Goal: Transaction & Acquisition: Purchase product/service

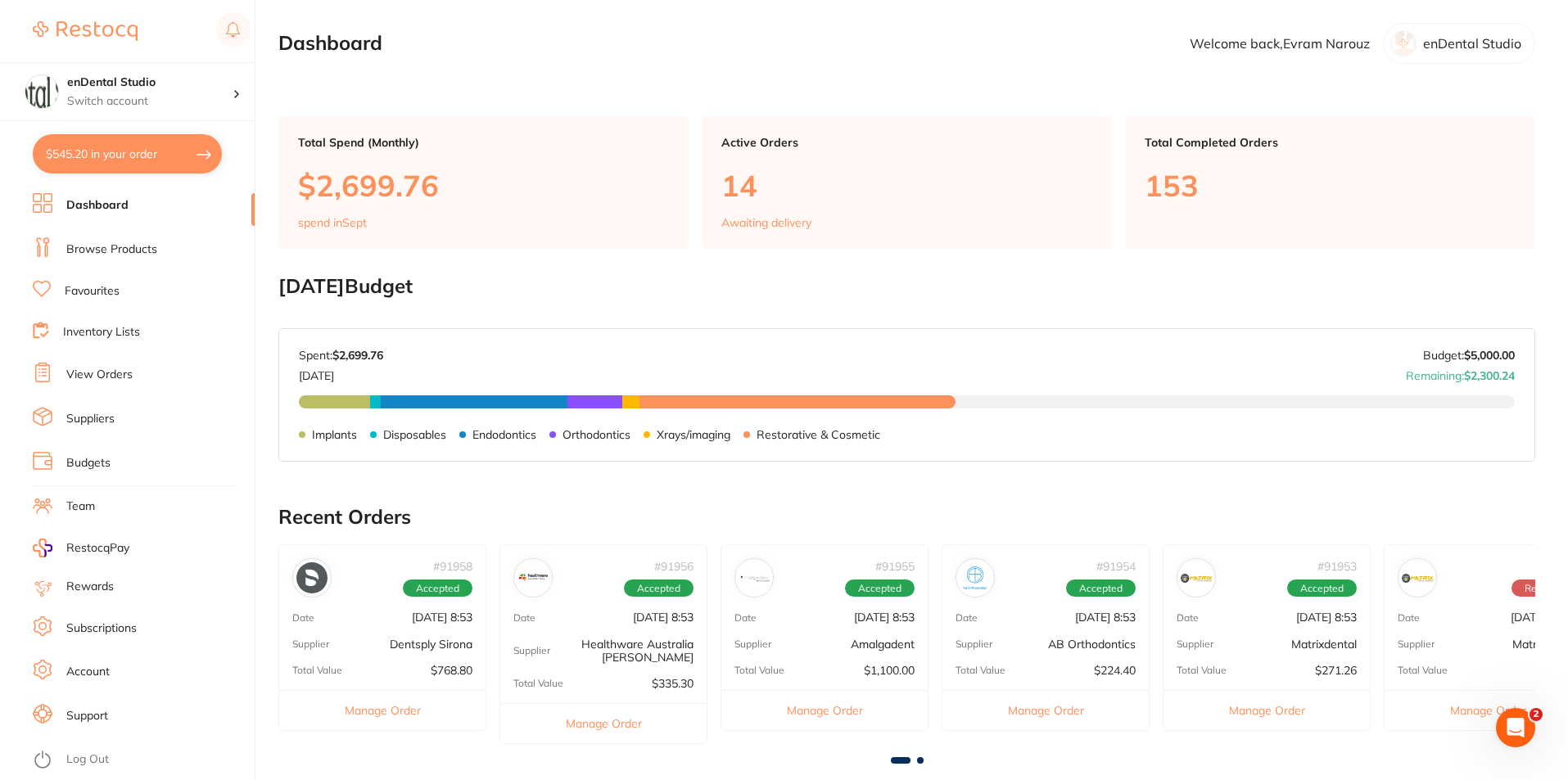
click at [130, 253] on link "Browse Products" at bounding box center [111, 249] width 91 height 16
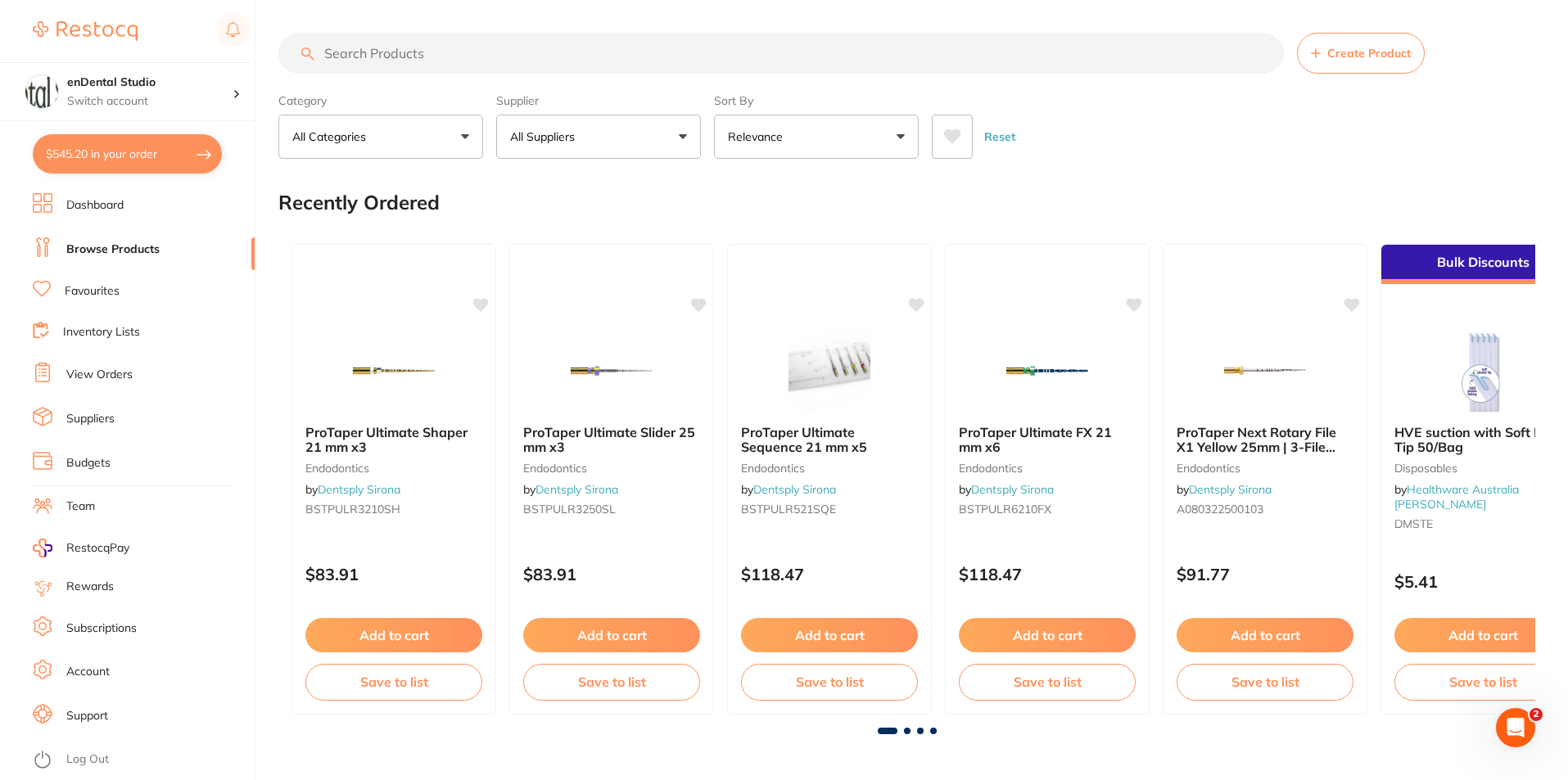
click at [556, 84] on section "Create Product Category All Categories All Categories 3D Printing anaesthetic a…" at bounding box center [907, 96] width 1257 height 126
click at [565, 49] on input "search" at bounding box center [781, 53] width 1005 height 41
type input "surgical suction"
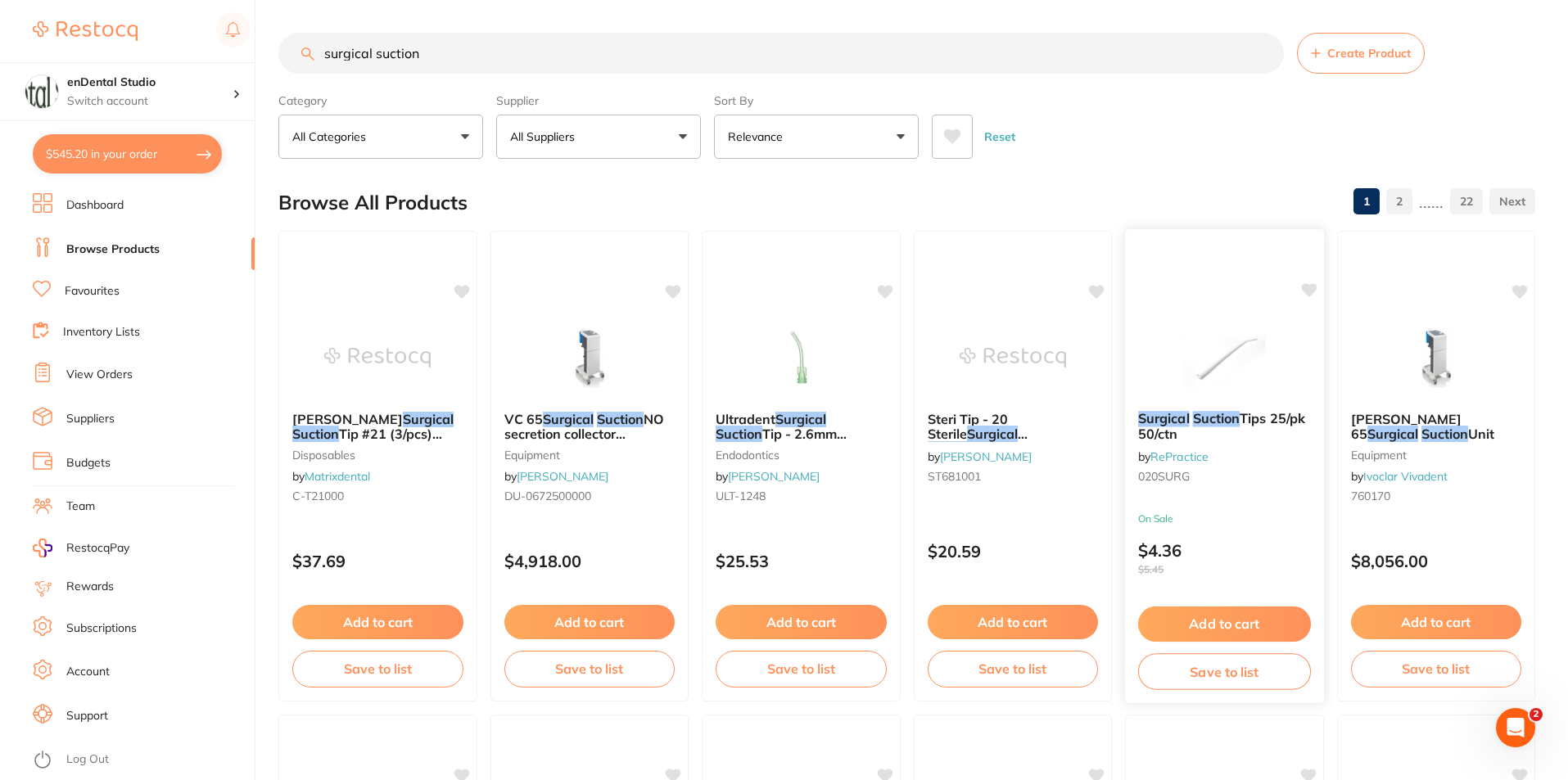
click at [1284, 431] on b "Surgical Suction Tips 25/pk 50/ctn" at bounding box center [1224, 426] width 173 height 30
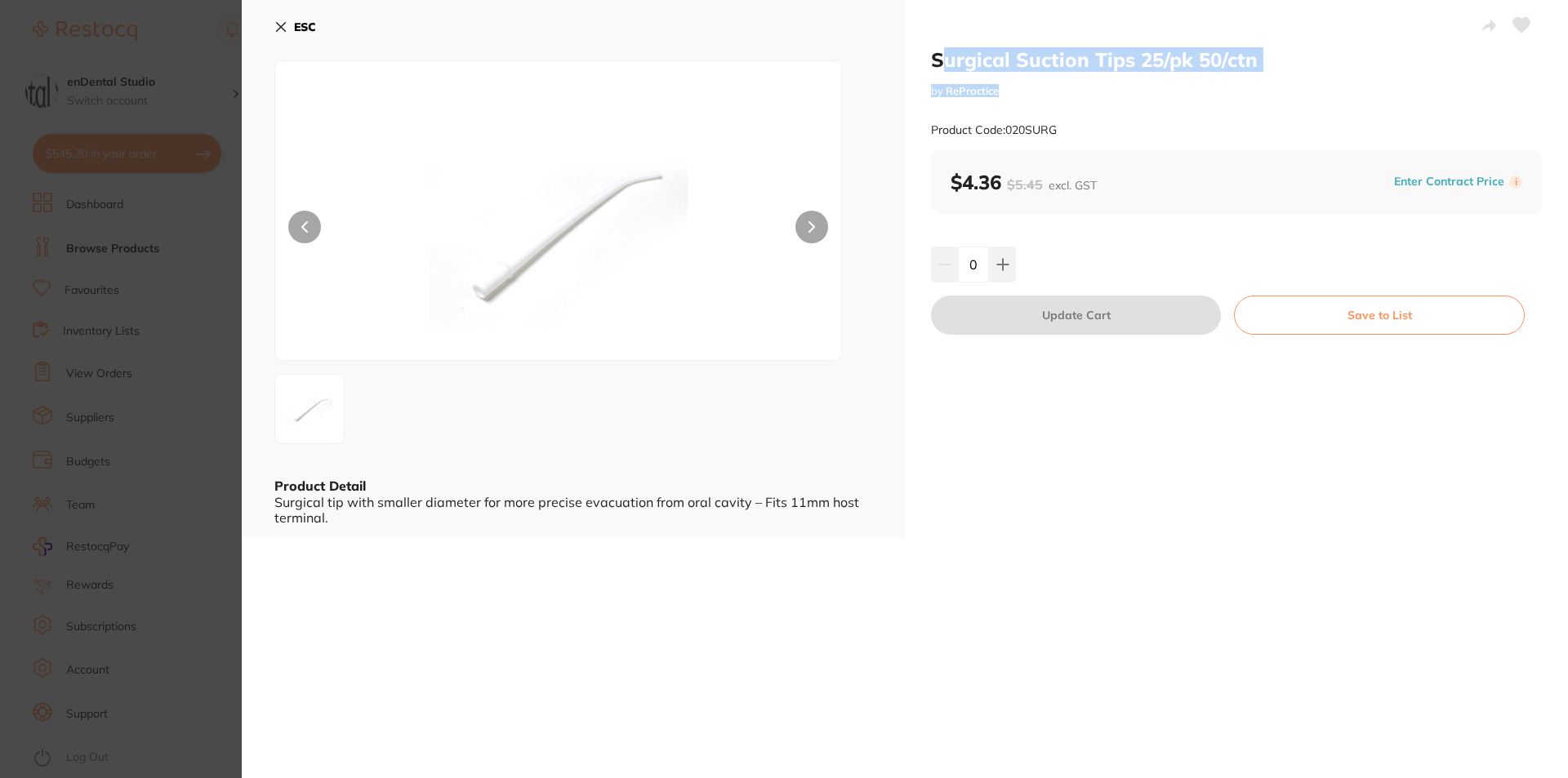
drag, startPoint x: 1152, startPoint y: 71, endPoint x: 1137, endPoint y: 72, distance: 15.0
click at [1137, 72] on div "Surgical Suction Tips 25/pk 50/ctn by RePractice Product Code: 020SURG" at bounding box center [1237, 98] width 611 height 102
click at [1071, 59] on h2 "Surgical Suction Tips 25/pk 50/ctn" at bounding box center [1237, 60] width 611 height 25
drag, startPoint x: 932, startPoint y: 64, endPoint x: 1131, endPoint y: 59, distance: 199.1
click at [1131, 59] on h2 "Surgical Suction Tips 25/pk 50/ctn" at bounding box center [1237, 60] width 611 height 25
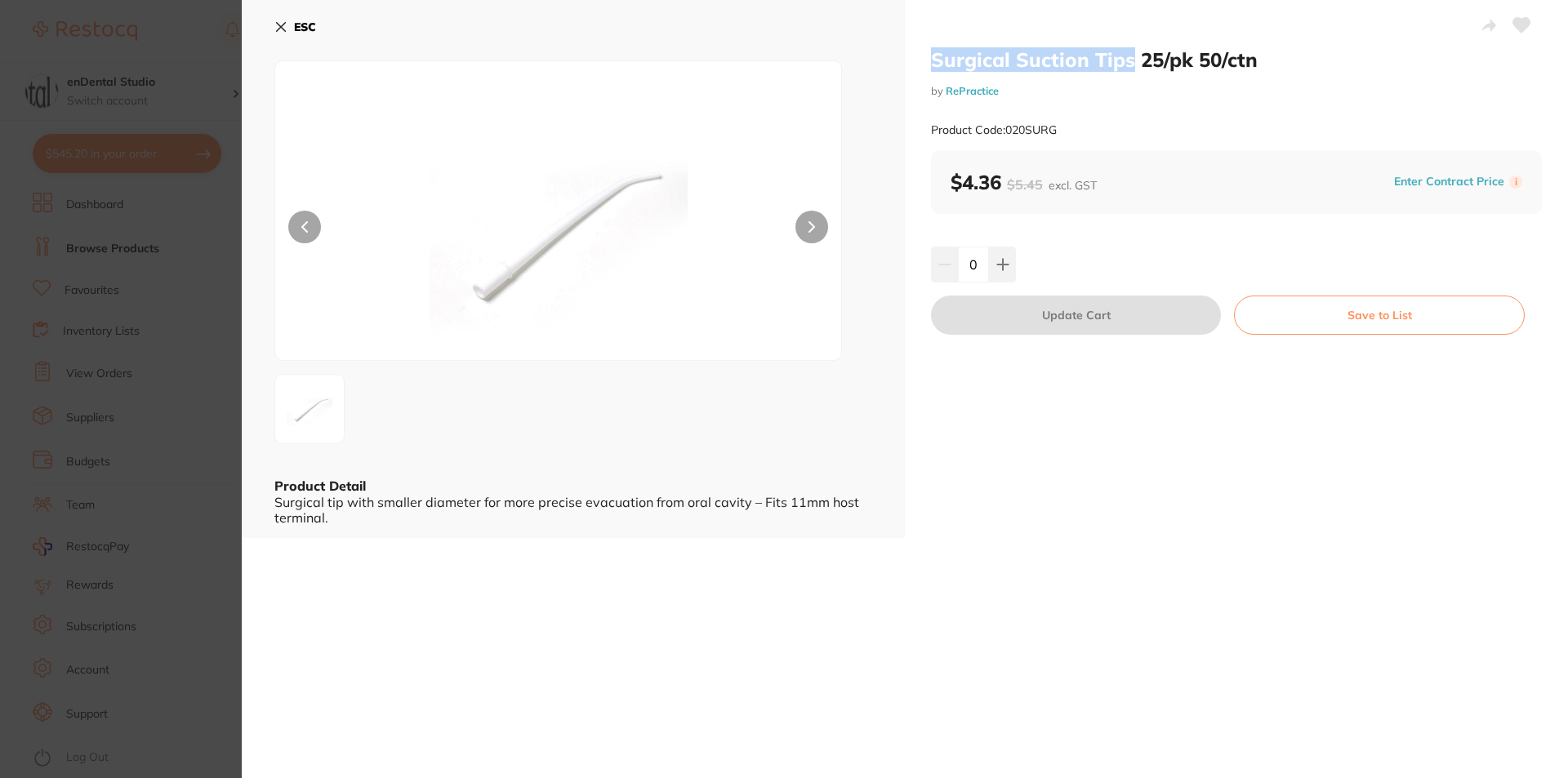
copy h2 "Surgical Suction Tips"
click at [998, 273] on button at bounding box center [1002, 265] width 27 height 36
click at [999, 273] on button at bounding box center [1002, 265] width 27 height 36
type input "3"
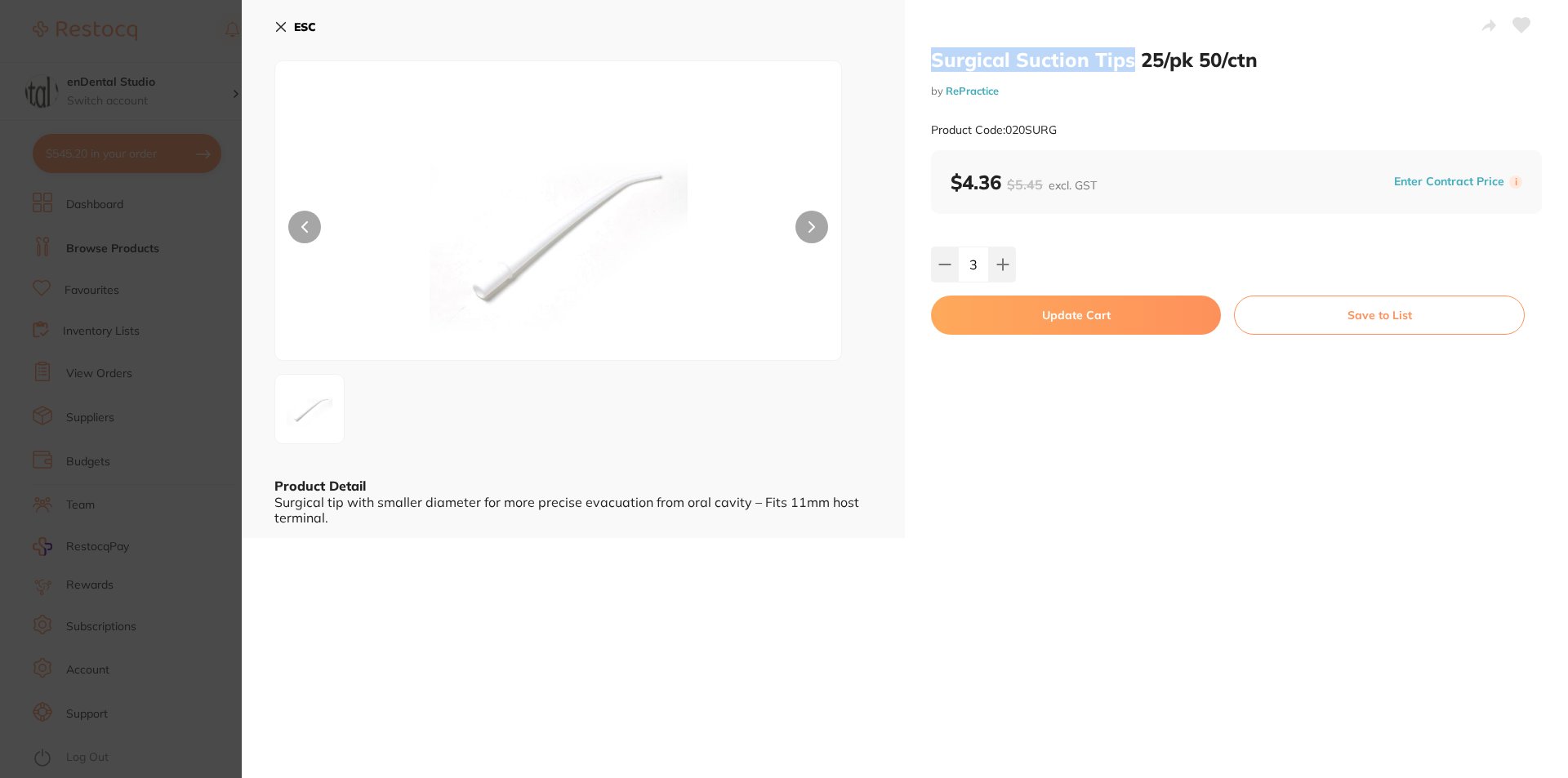
click at [1046, 307] on button "Update Cart" at bounding box center [1076, 314] width 290 height 39
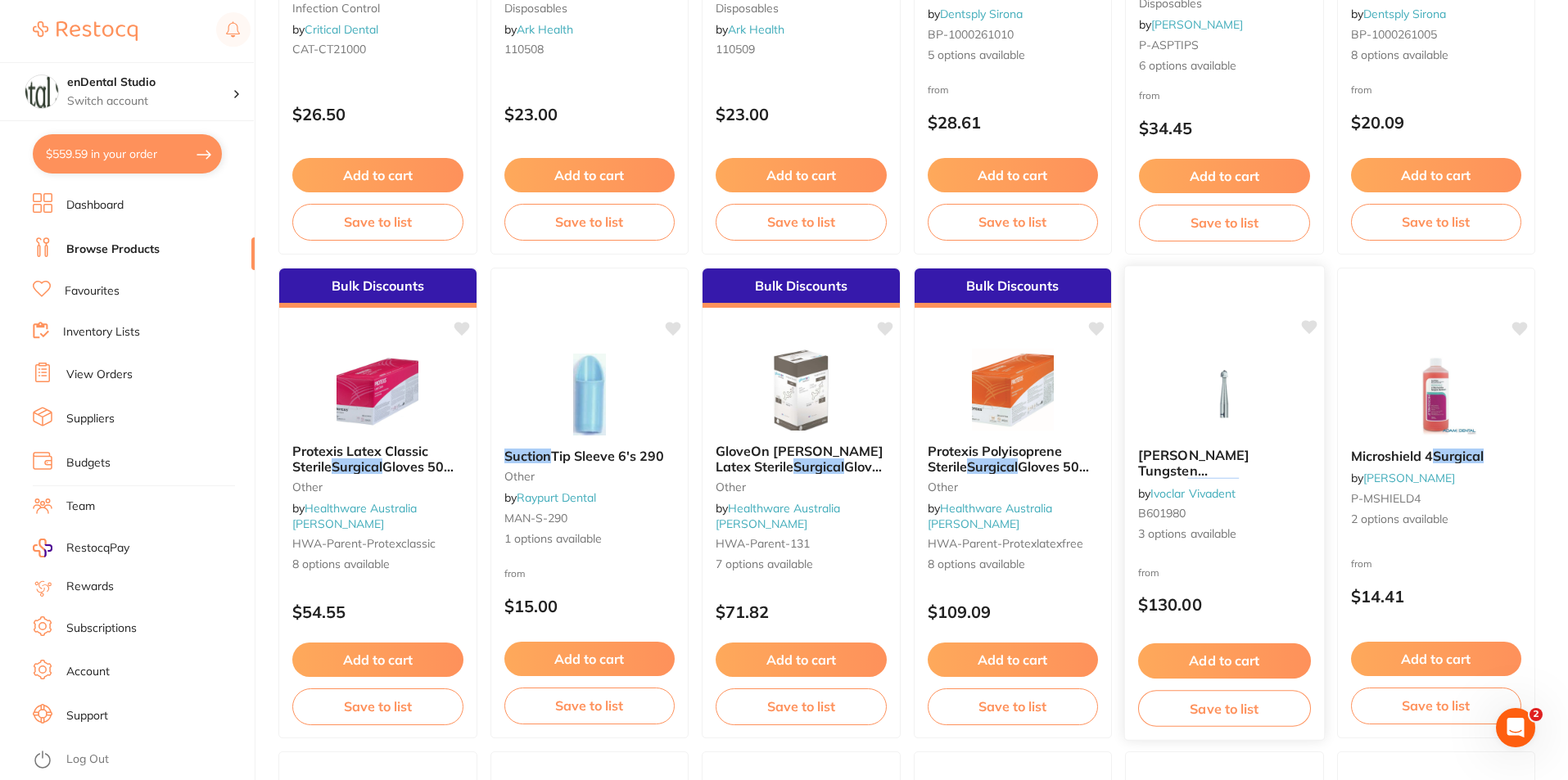
scroll to position [1480, 0]
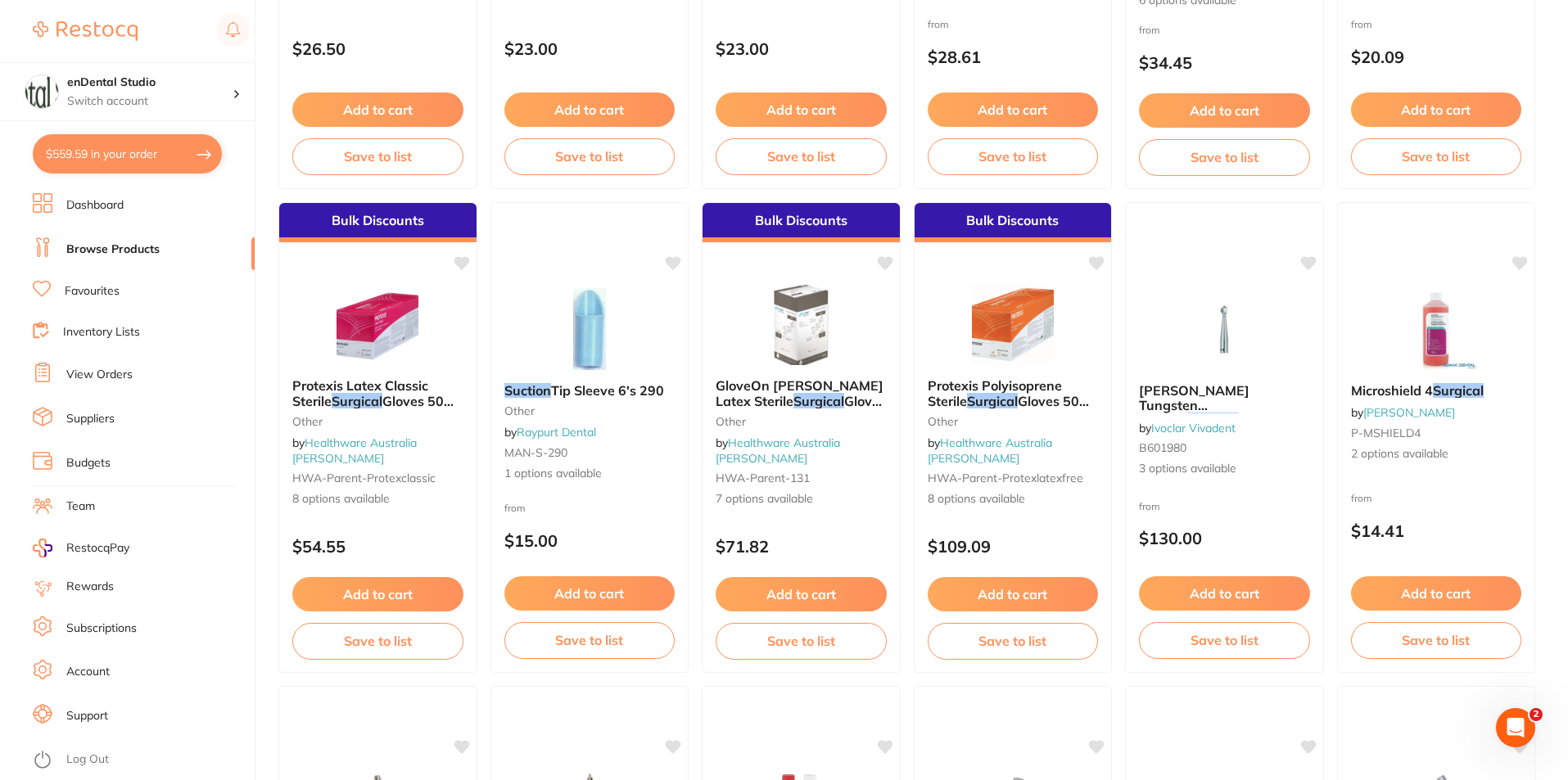
click at [160, 143] on button "$559.59 in your order" at bounding box center [128, 154] width 190 height 39
checkbox input "true"
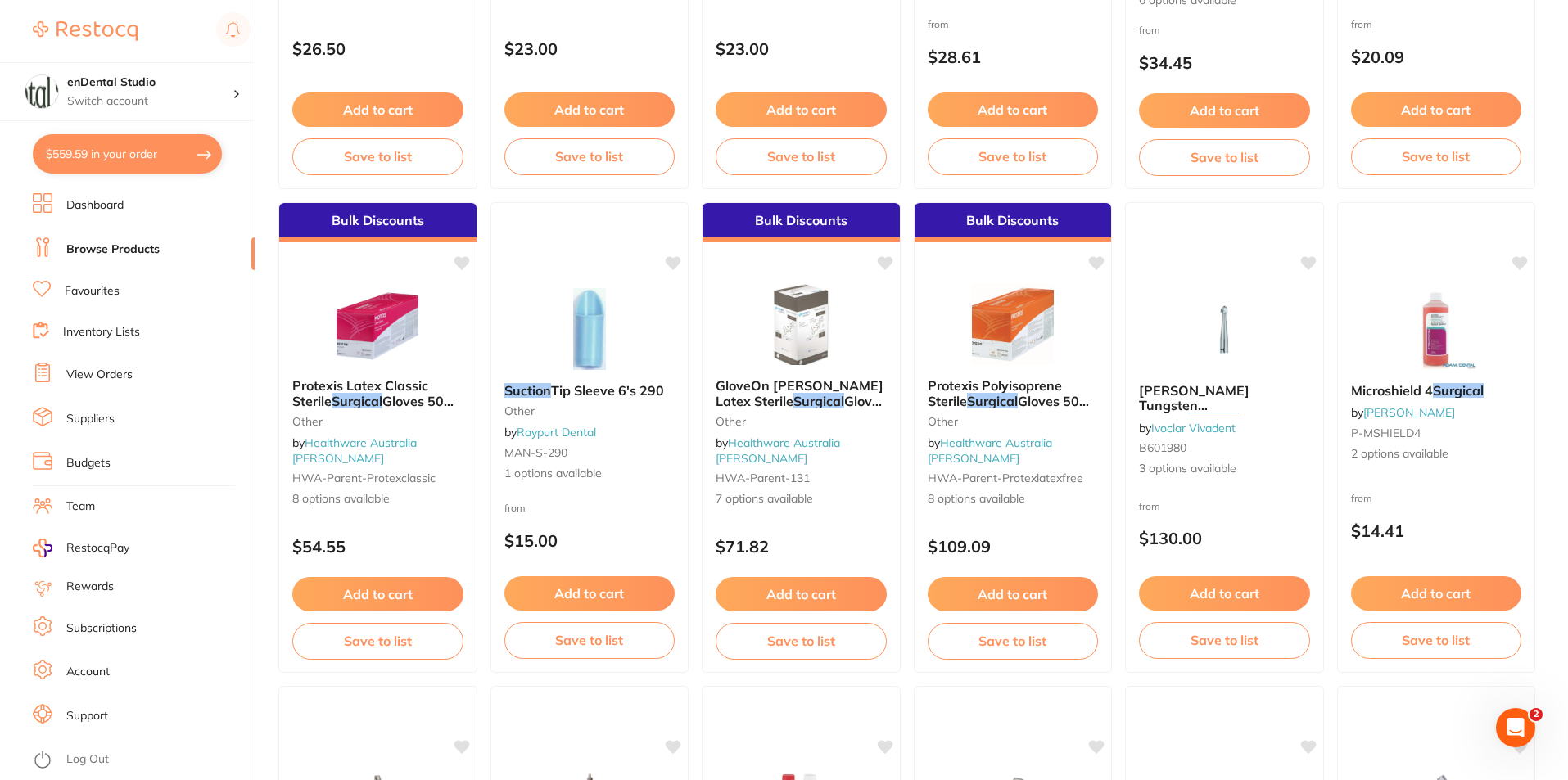
checkbox input "true"
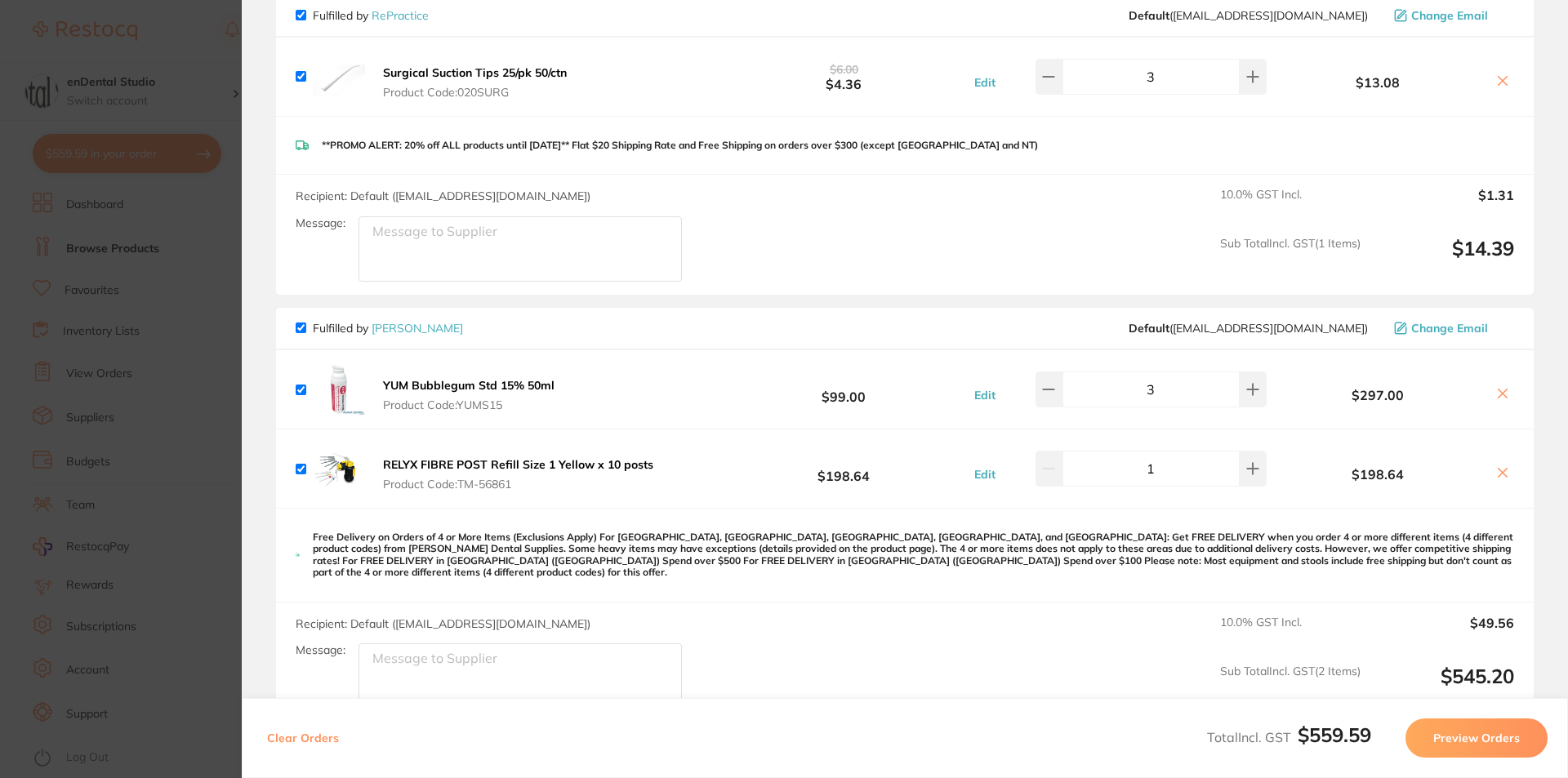
scroll to position [0, 0]
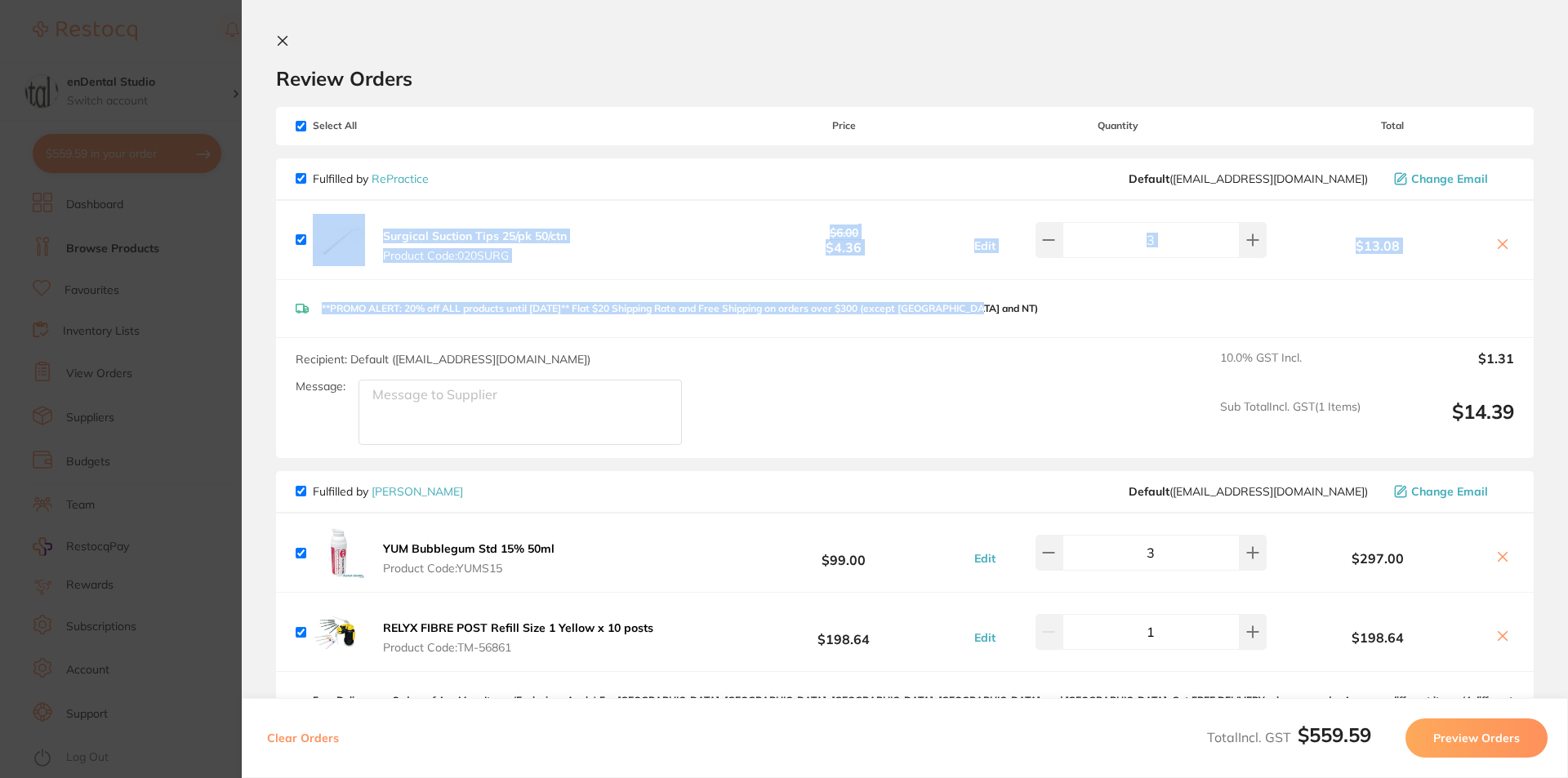
drag, startPoint x: 997, startPoint y: 307, endPoint x: 394, endPoint y: 250, distance: 605.7
click at [301, 235] on div "Fulfilled by RePractice Default ( [EMAIL_ADDRESS][DOMAIN_NAME] ) Change Email S…" at bounding box center [904, 307] width 1258 height 299
click at [719, 274] on div "Surgical Suction Tips 25/pk 50/ctn Product Code: 020SURG $6.00 $4.36 Edit 3 $13…" at bounding box center [904, 240] width 1258 height 79
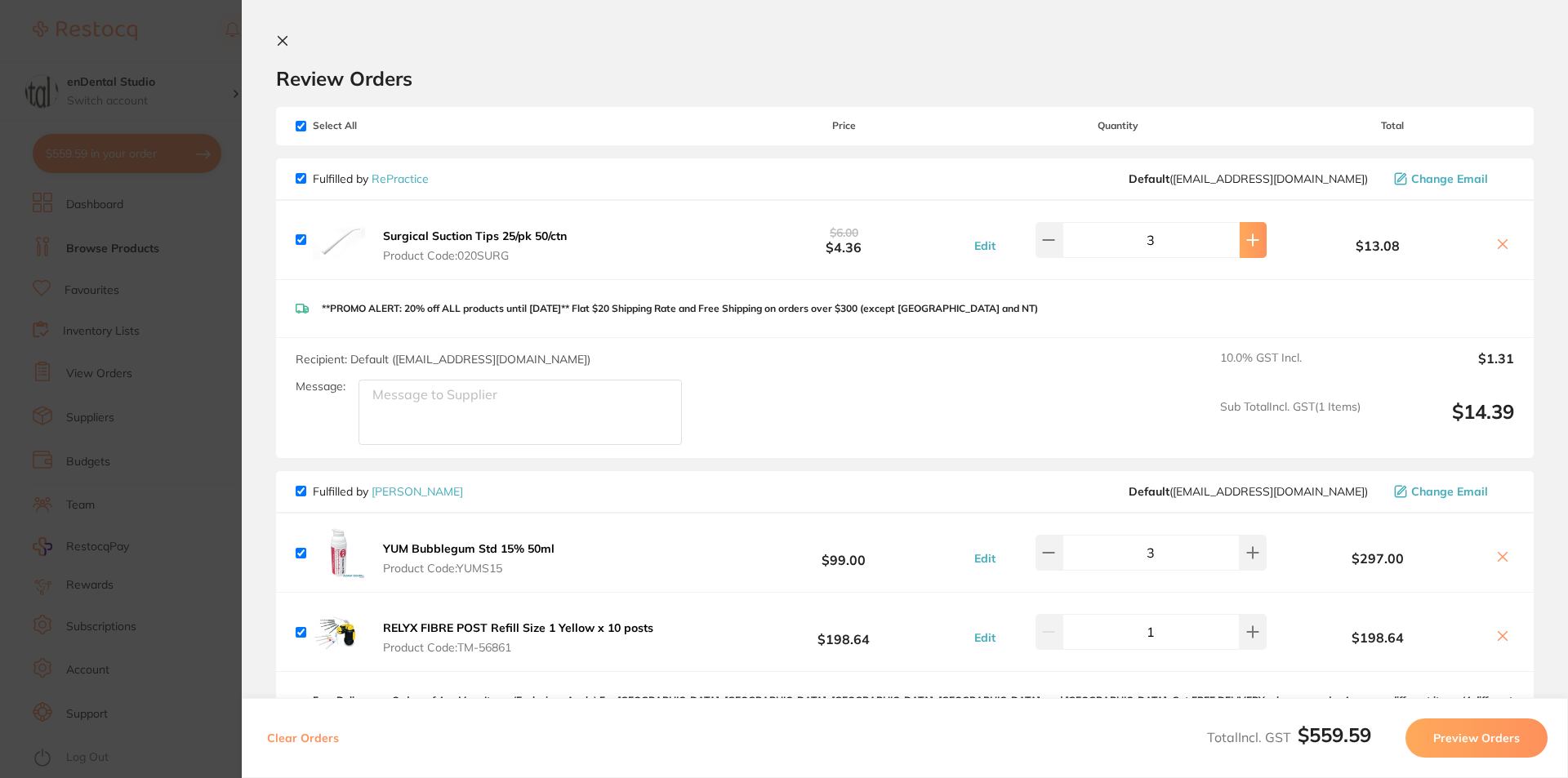
click at [1256, 248] on button at bounding box center [1253, 240] width 27 height 36
click at [1048, 240] on button at bounding box center [1049, 240] width 27 height 36
type input "3"
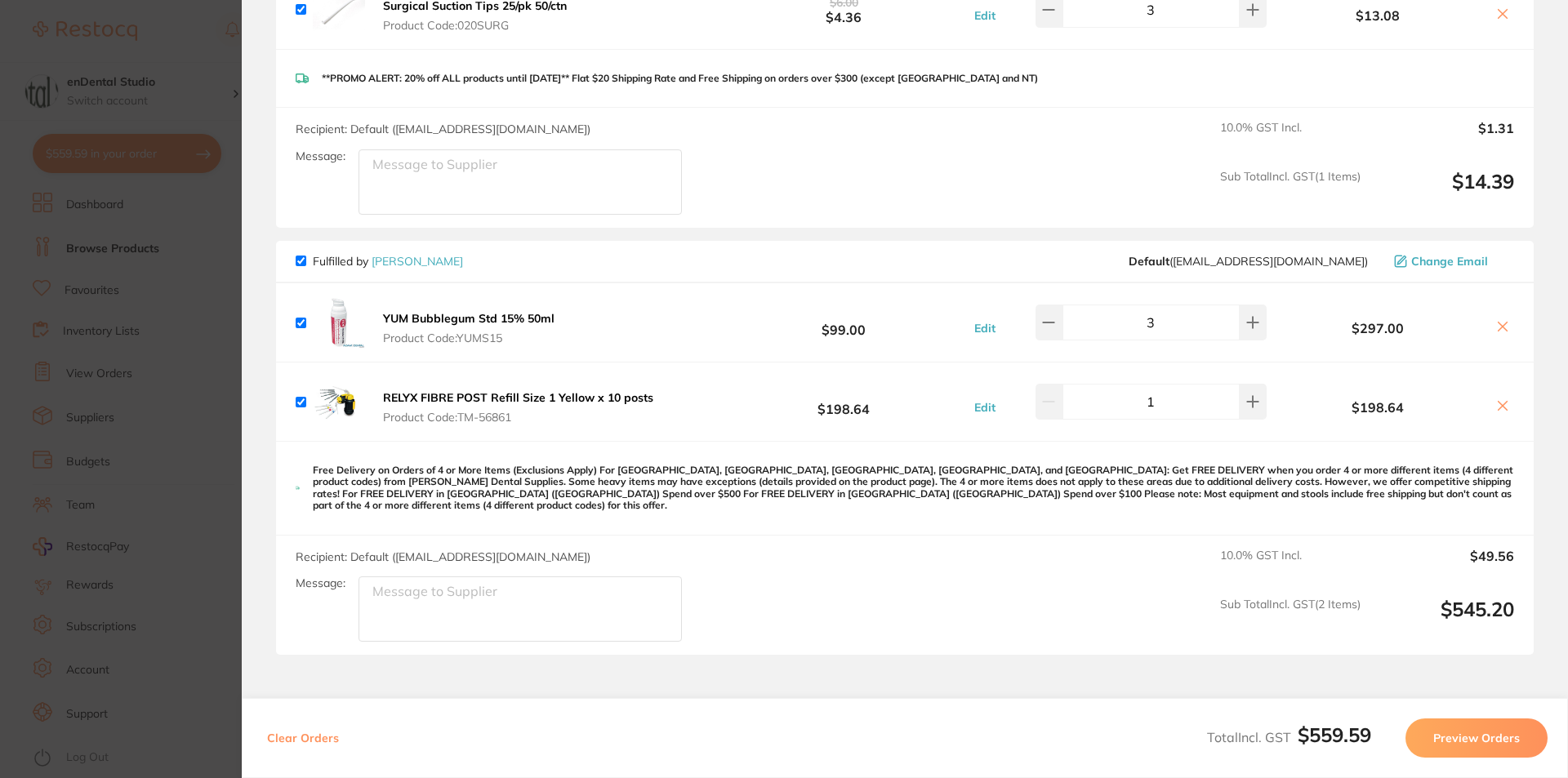
scroll to position [245, 0]
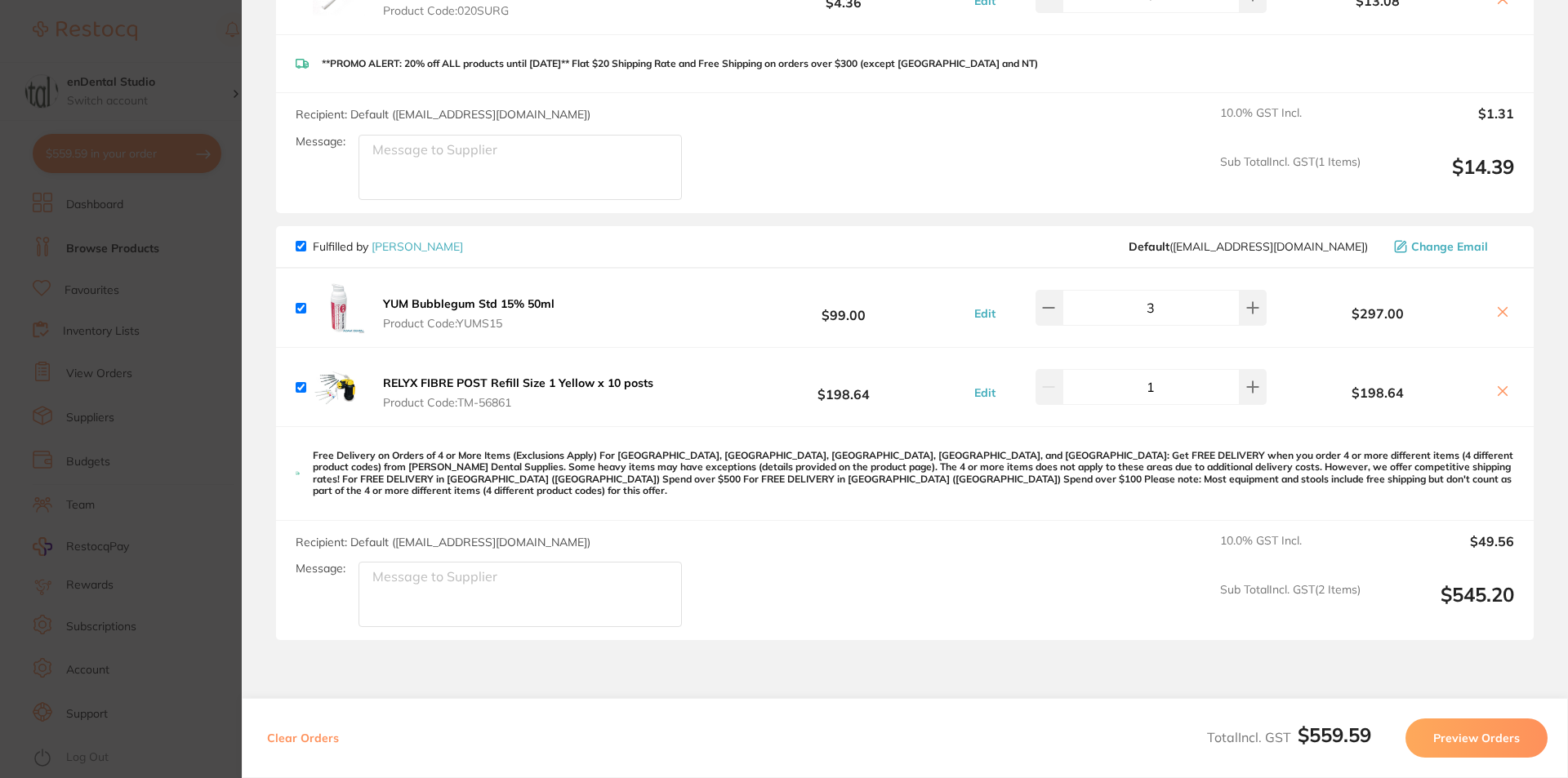
click at [298, 387] on input "checkbox" at bounding box center [300, 387] width 11 height 11
checkbox input "false"
click at [1248, 320] on button at bounding box center [1253, 307] width 27 height 36
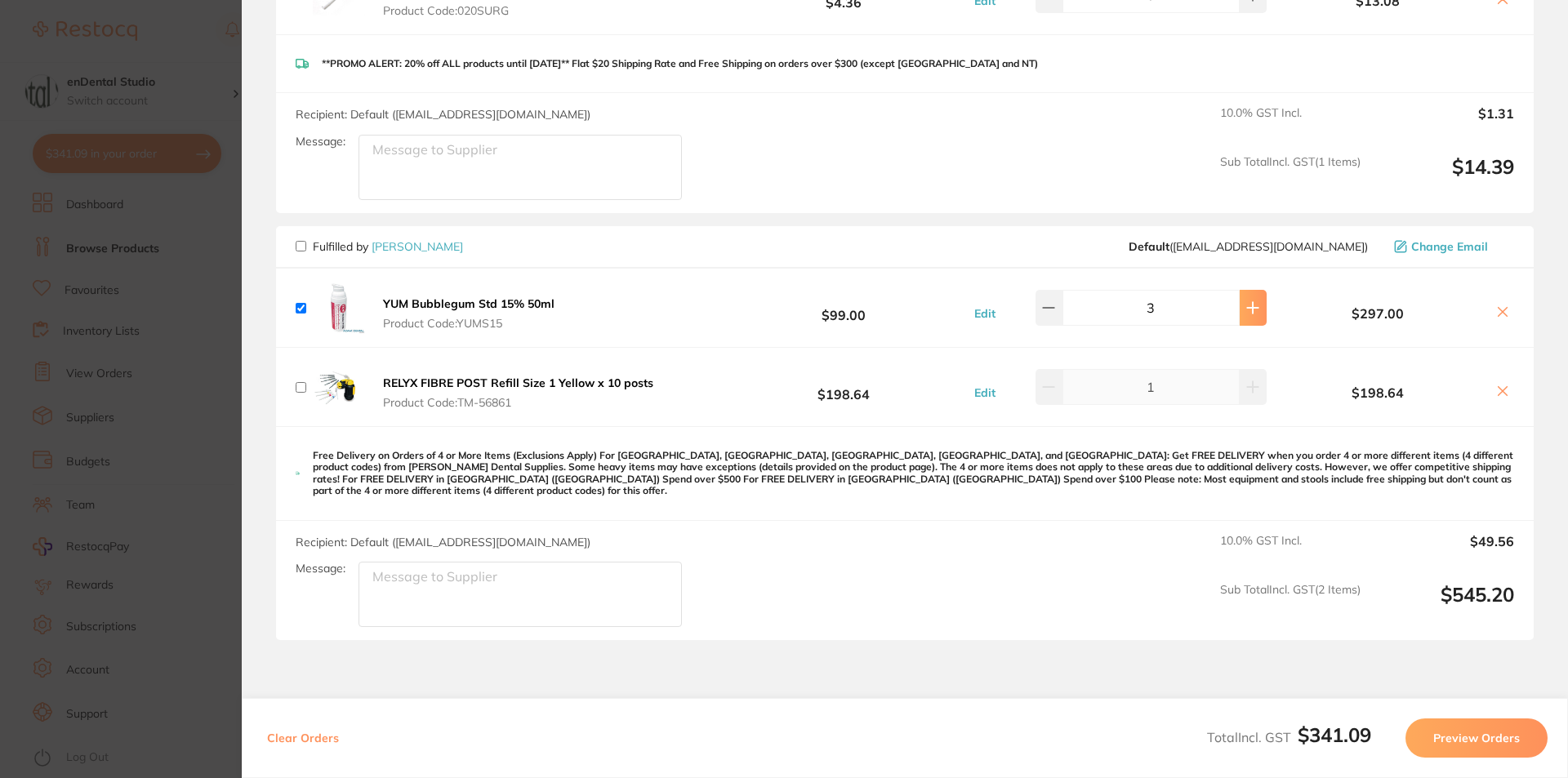
type input "4"
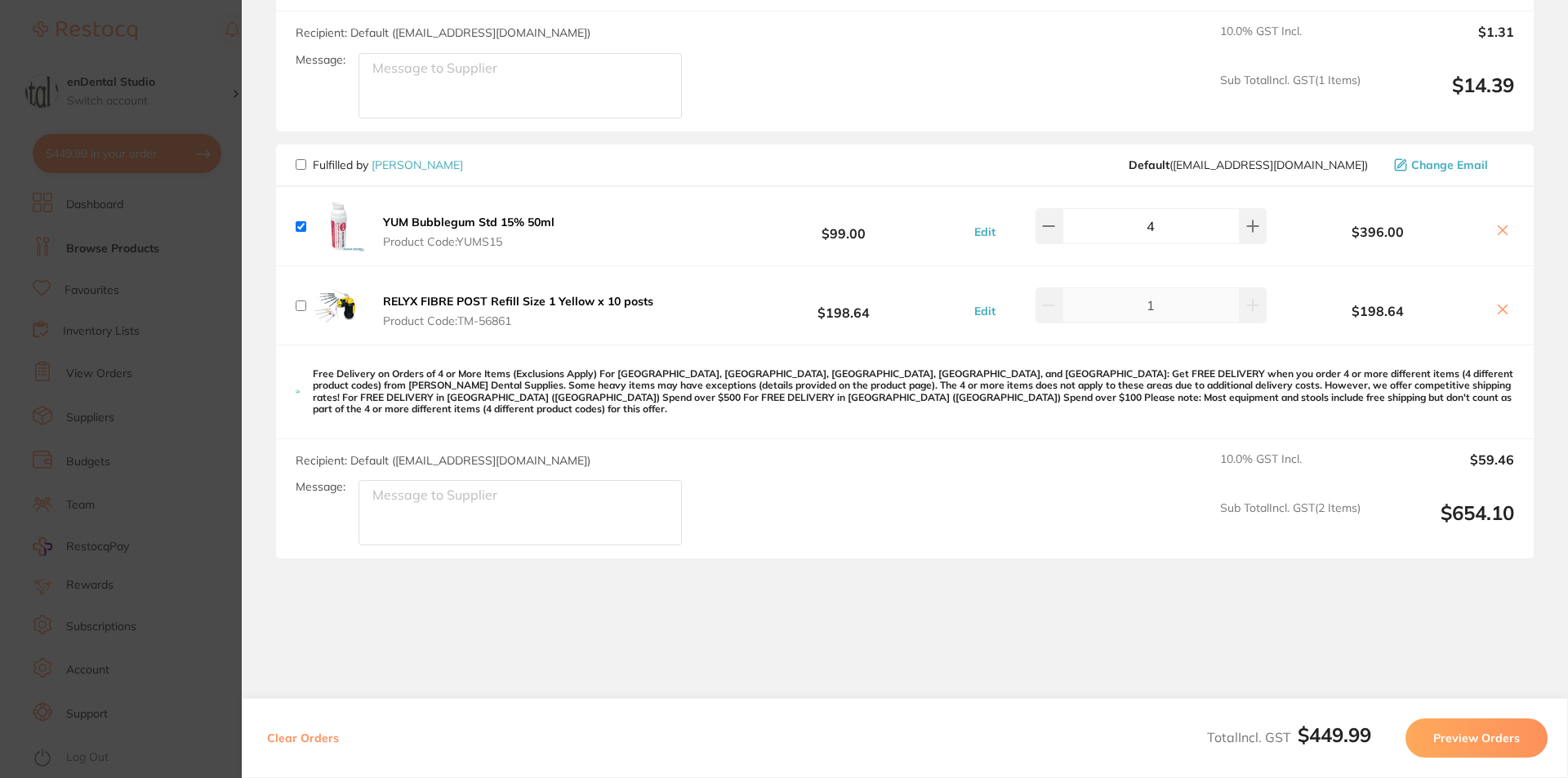
scroll to position [363, 0]
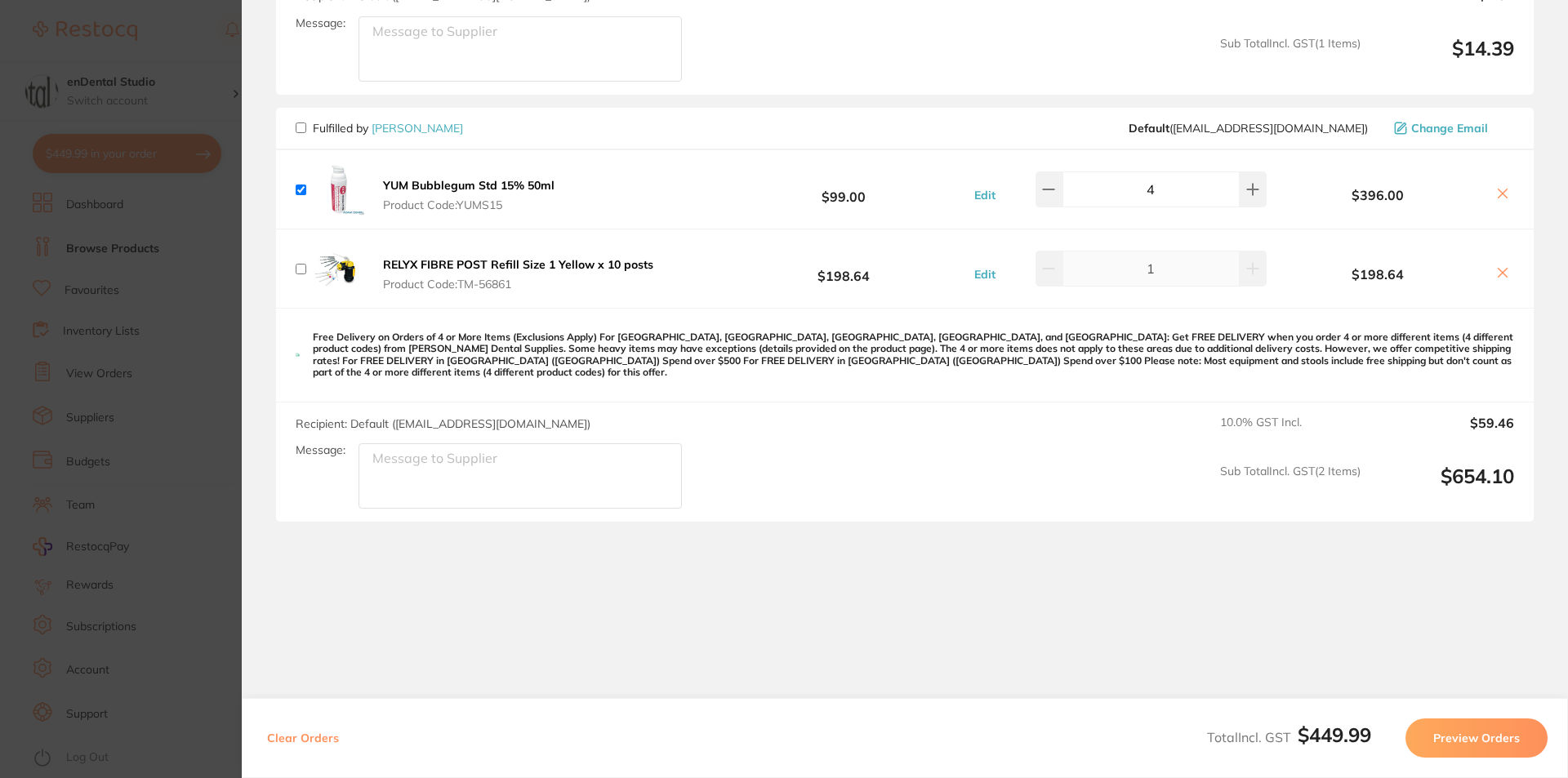
click at [1509, 266] on button at bounding box center [1502, 274] width 23 height 17
checkbox input "true"
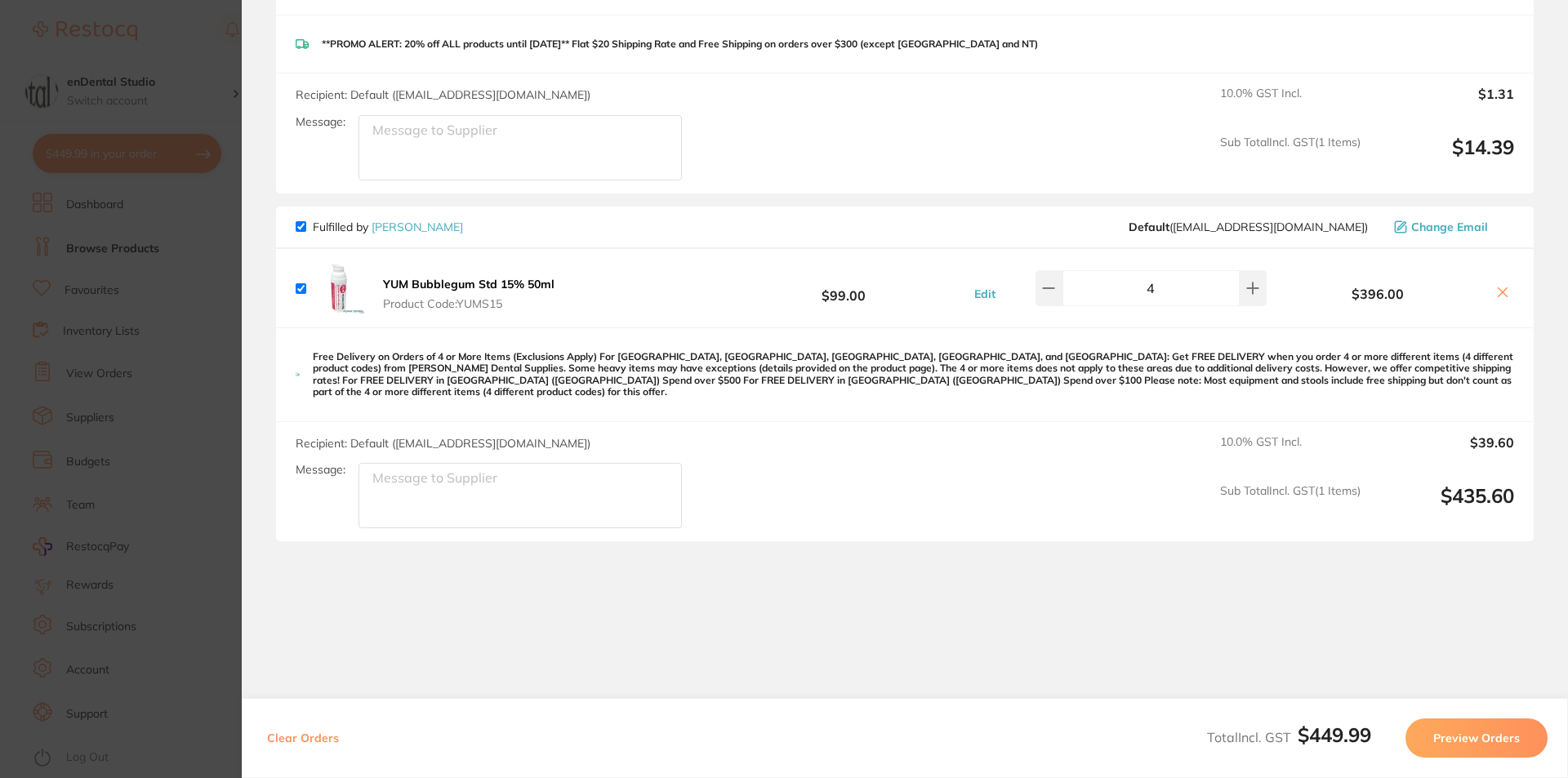
scroll to position [285, 0]
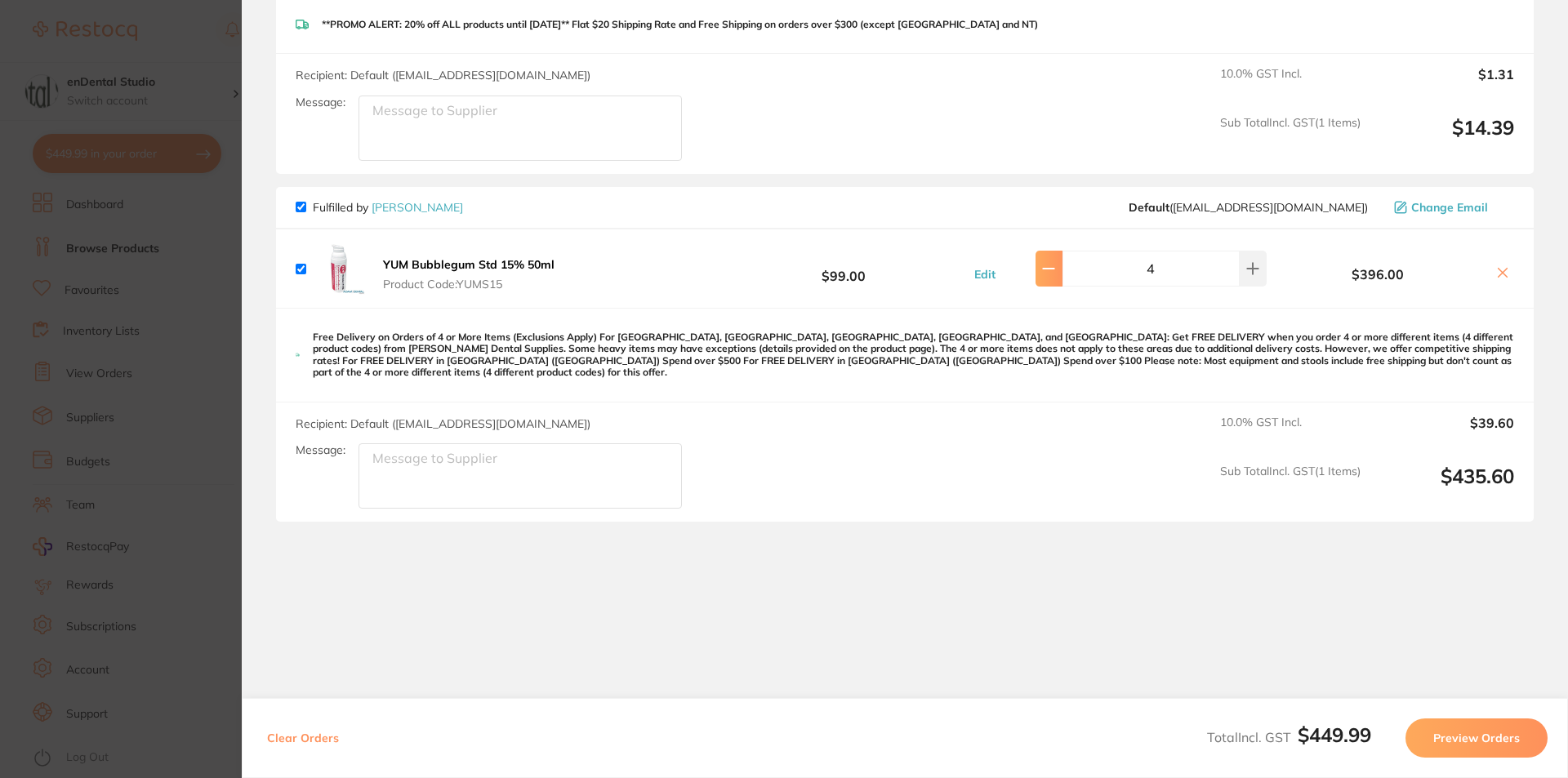
click at [1047, 276] on button at bounding box center [1049, 269] width 27 height 36
type input "2"
click at [1491, 737] on button "Preview Orders" at bounding box center [1476, 737] width 142 height 39
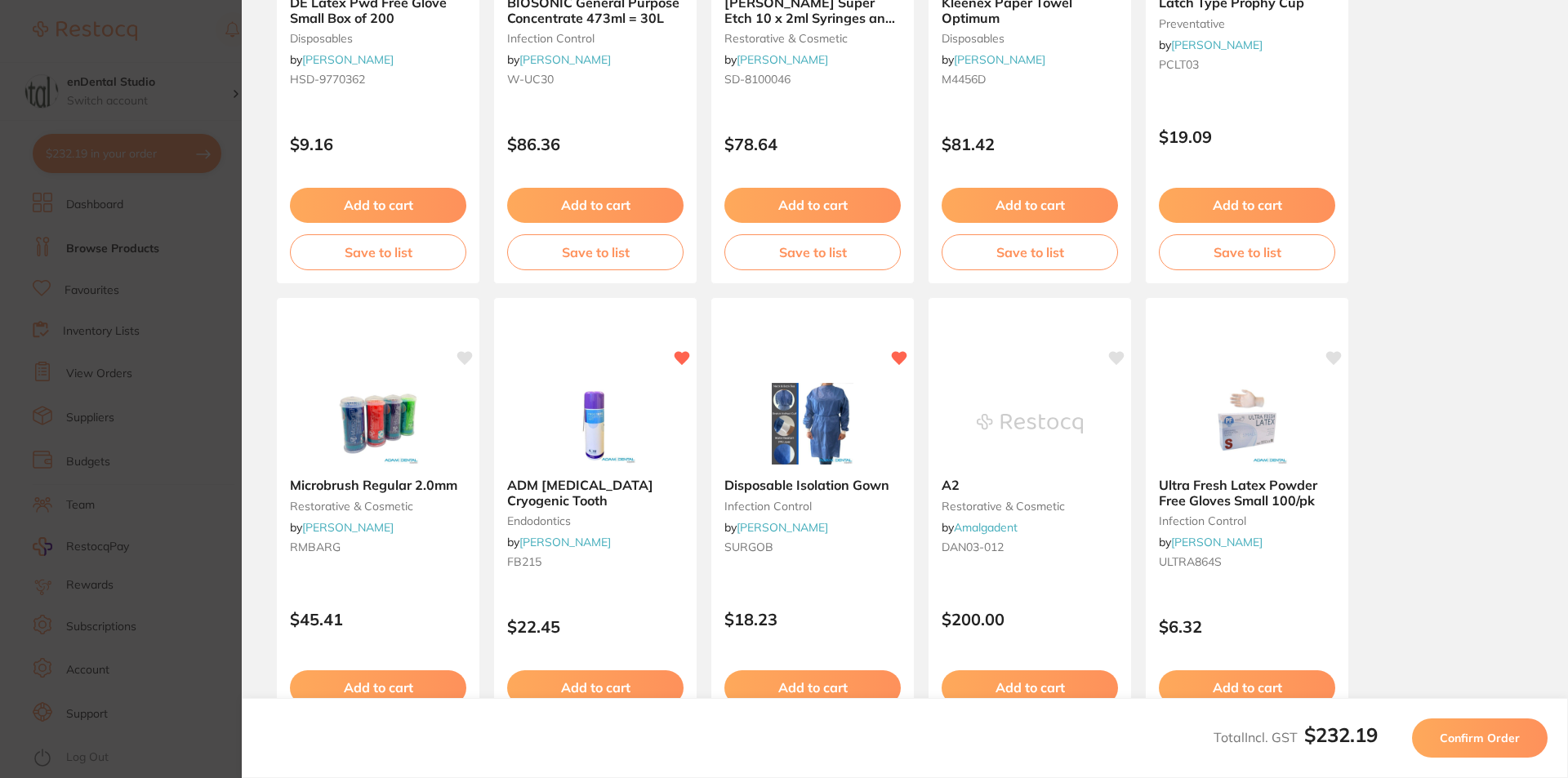
scroll to position [429, 0]
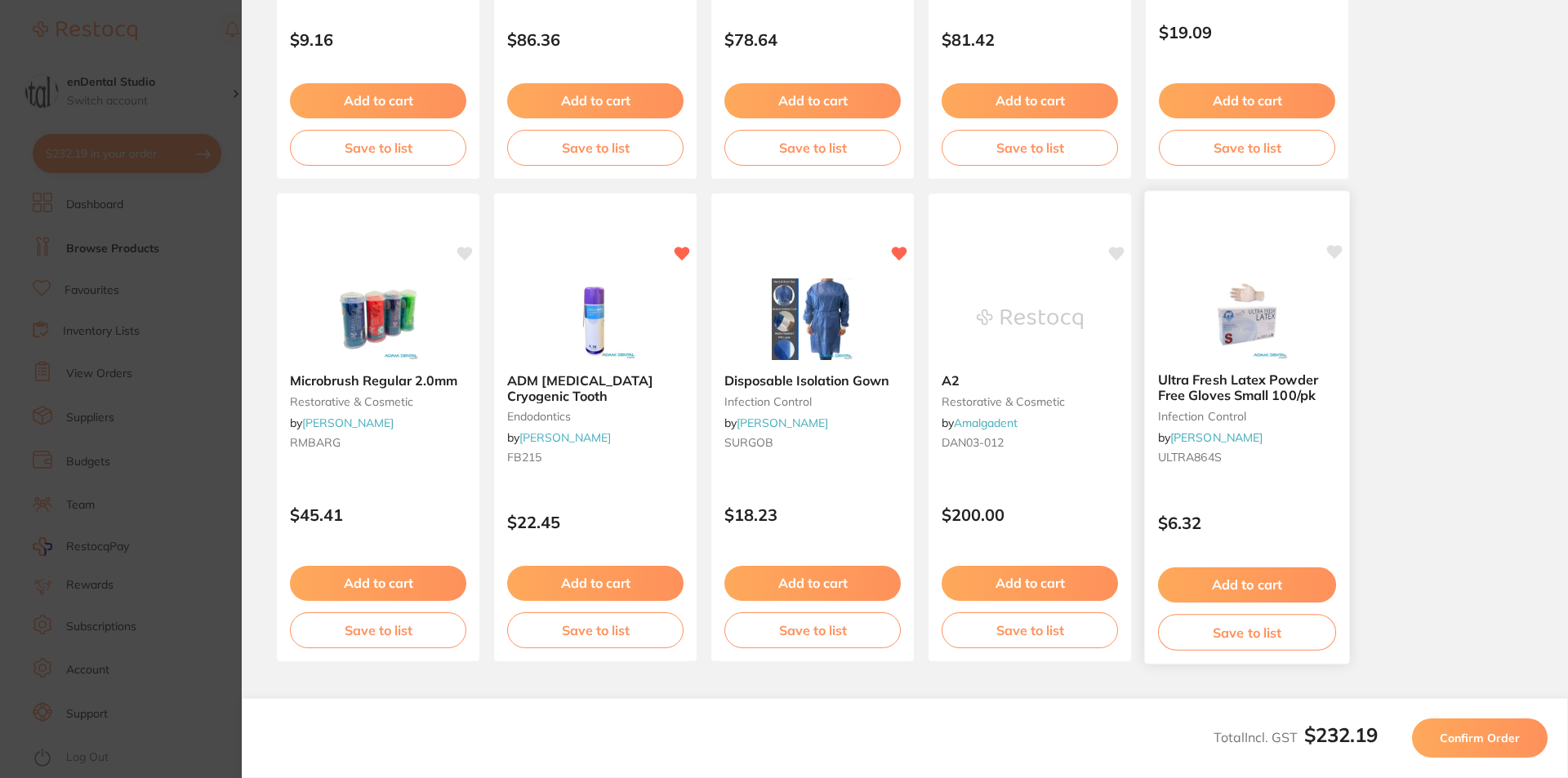
click at [1261, 588] on button "Add to cart" at bounding box center [1247, 585] width 178 height 35
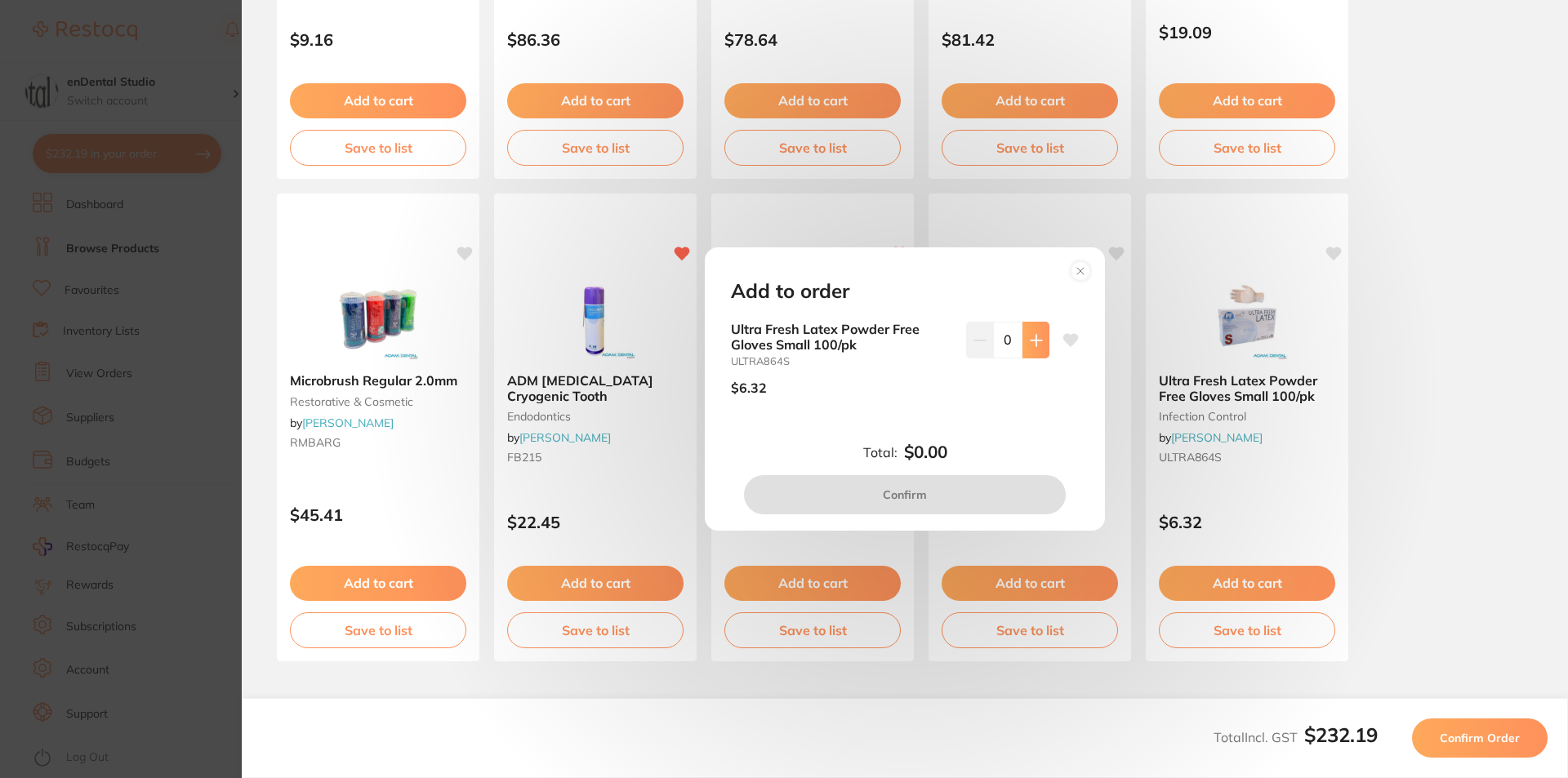
click at [1039, 341] on button at bounding box center [1036, 339] width 27 height 36
click at [1030, 346] on icon at bounding box center [1036, 340] width 13 height 13
click at [1030, 350] on button at bounding box center [1036, 339] width 27 height 36
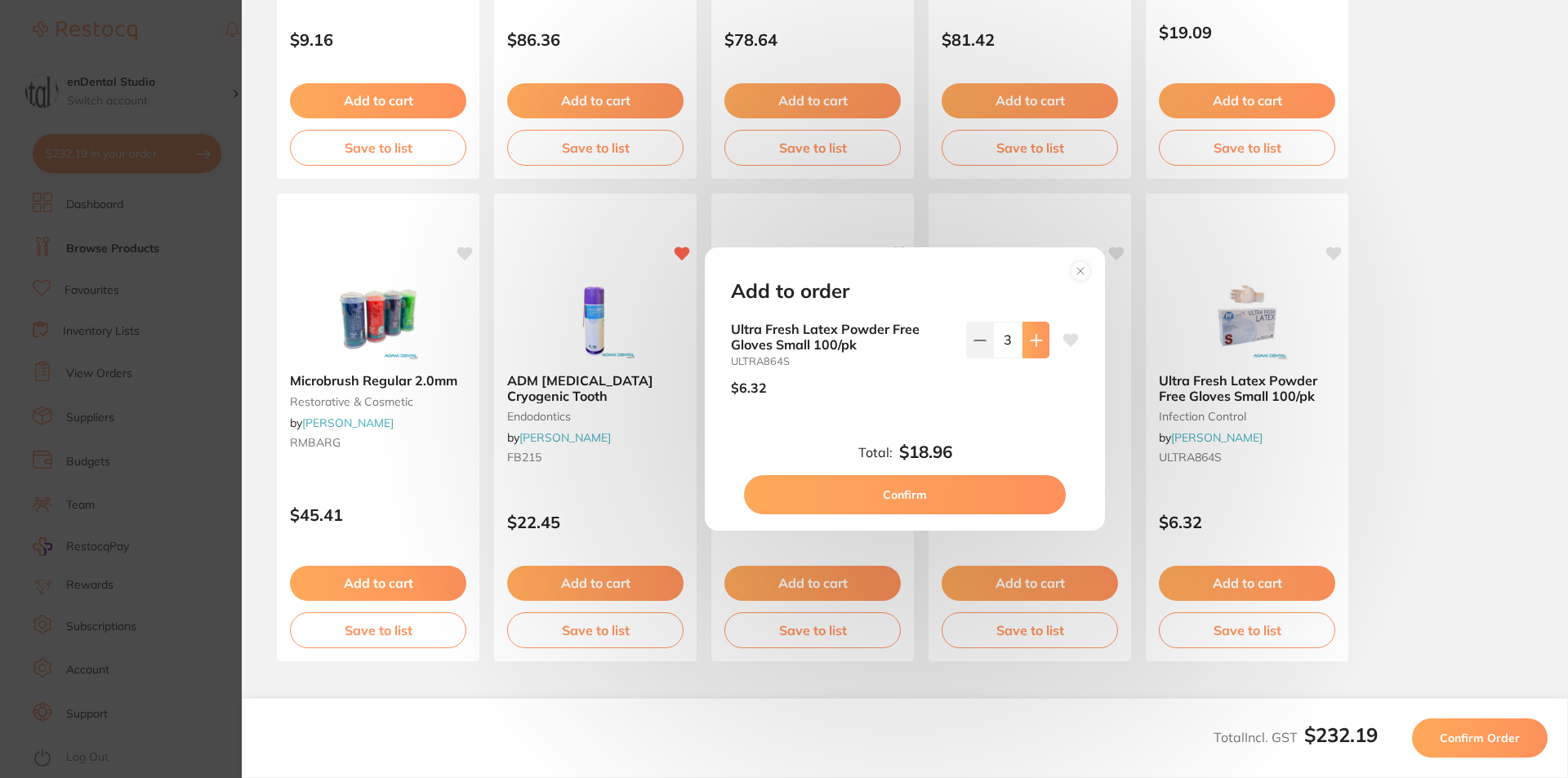
type input "4"
click at [977, 492] on button "Confirm" at bounding box center [904, 494] width 321 height 39
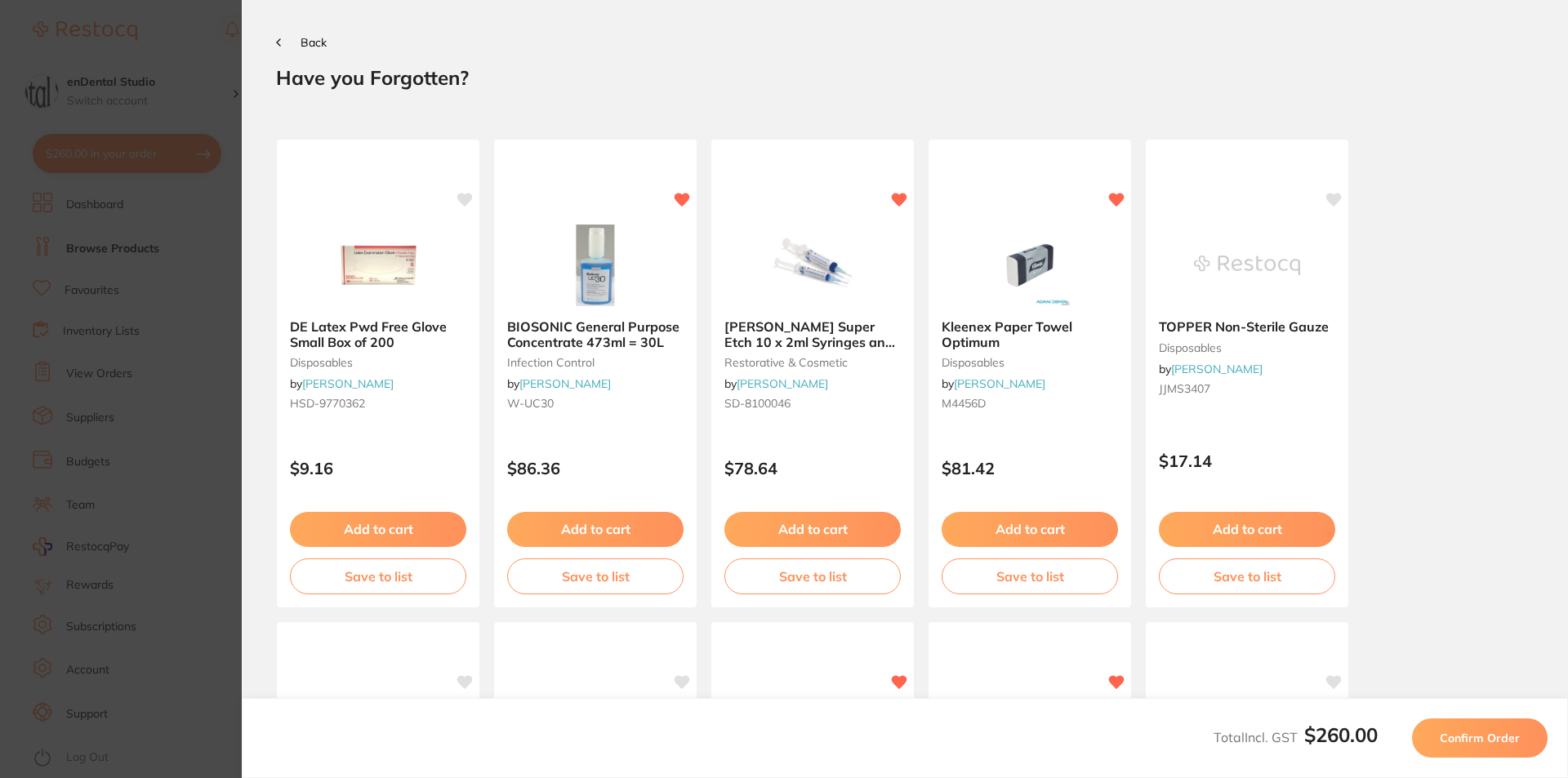
drag, startPoint x: 295, startPoint y: 50, endPoint x: 298, endPoint y: 42, distance: 8.5
click at [298, 44] on section "Back Your orders are being processed and we will notify you once we have placed…" at bounding box center [904, 389] width 1326 height 778
click at [297, 41] on button "Back" at bounding box center [300, 42] width 51 height 13
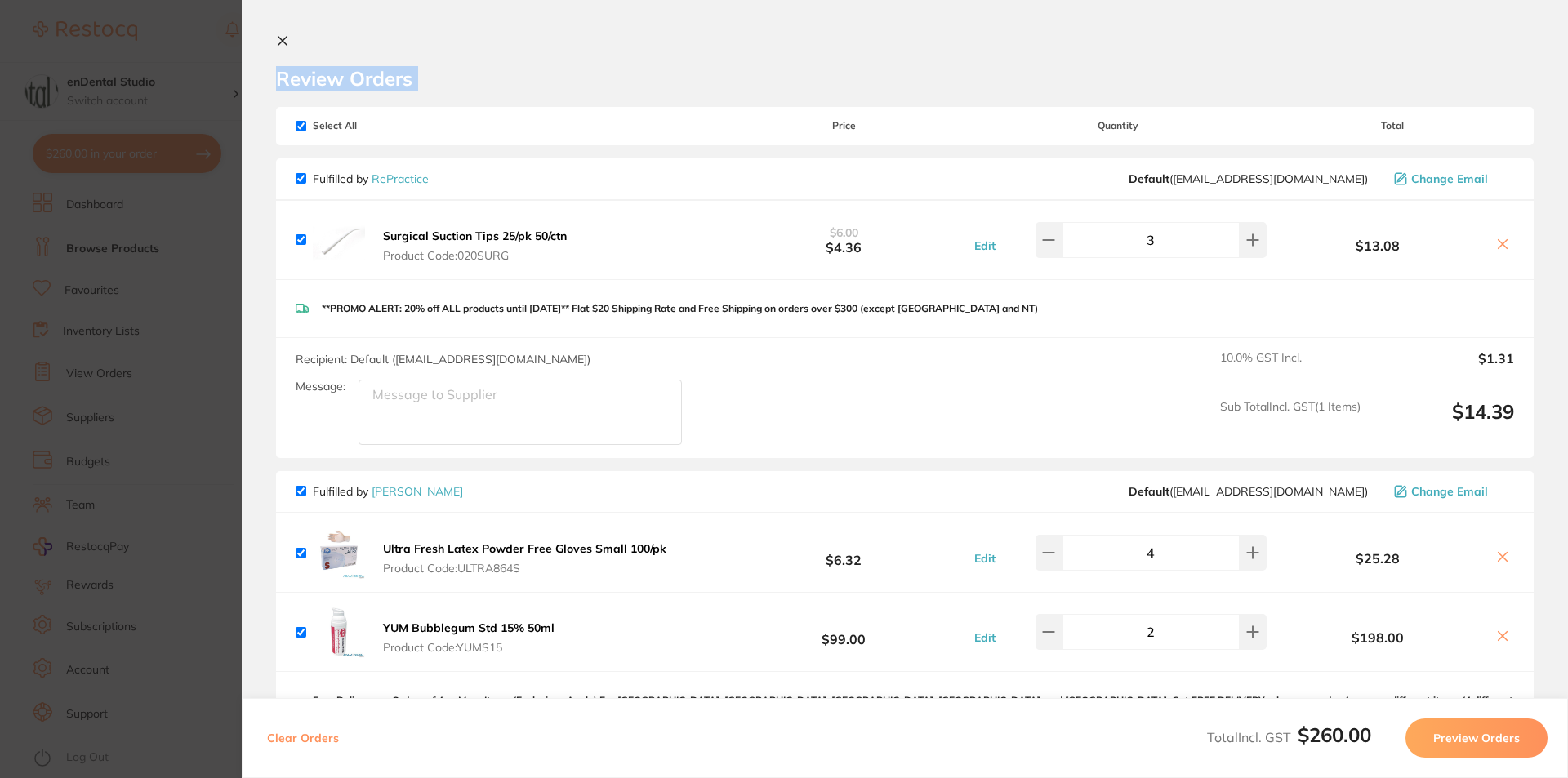
click at [1474, 720] on button "Preview Orders" at bounding box center [1476, 737] width 142 height 39
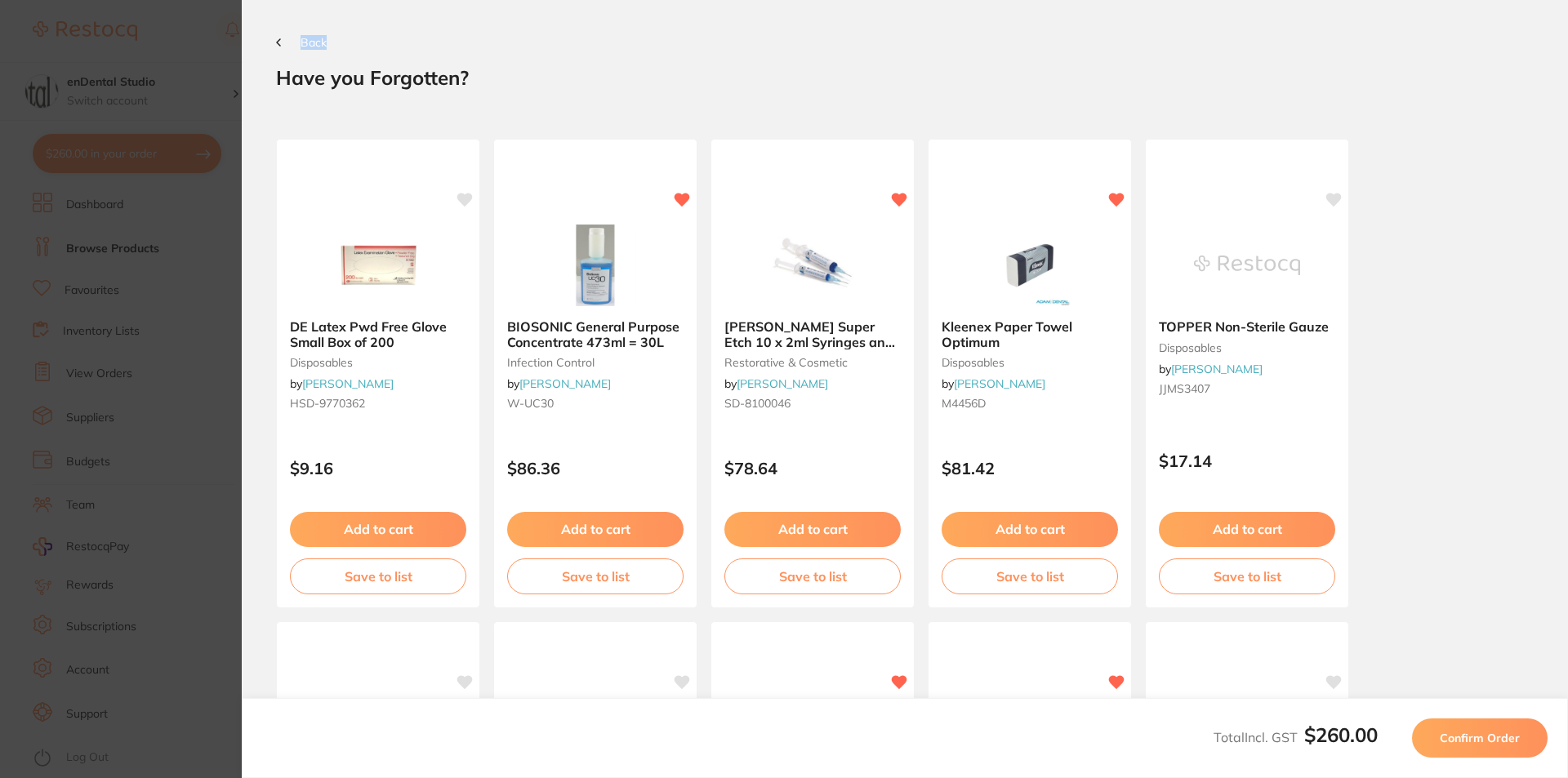
click at [1523, 731] on button "Confirm Order" at bounding box center [1479, 737] width 135 height 39
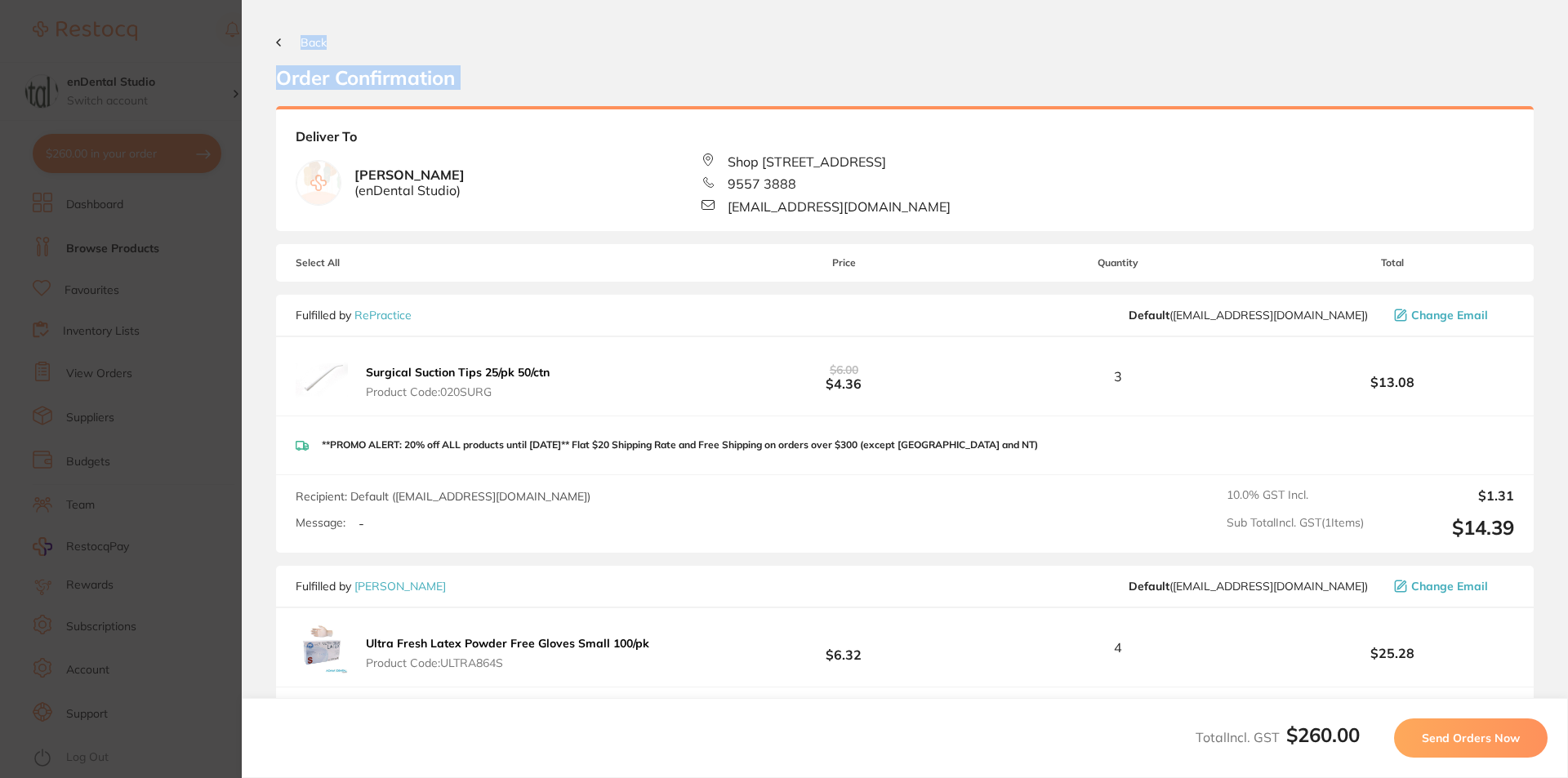
click at [290, 45] on button "Back" at bounding box center [300, 42] width 51 height 13
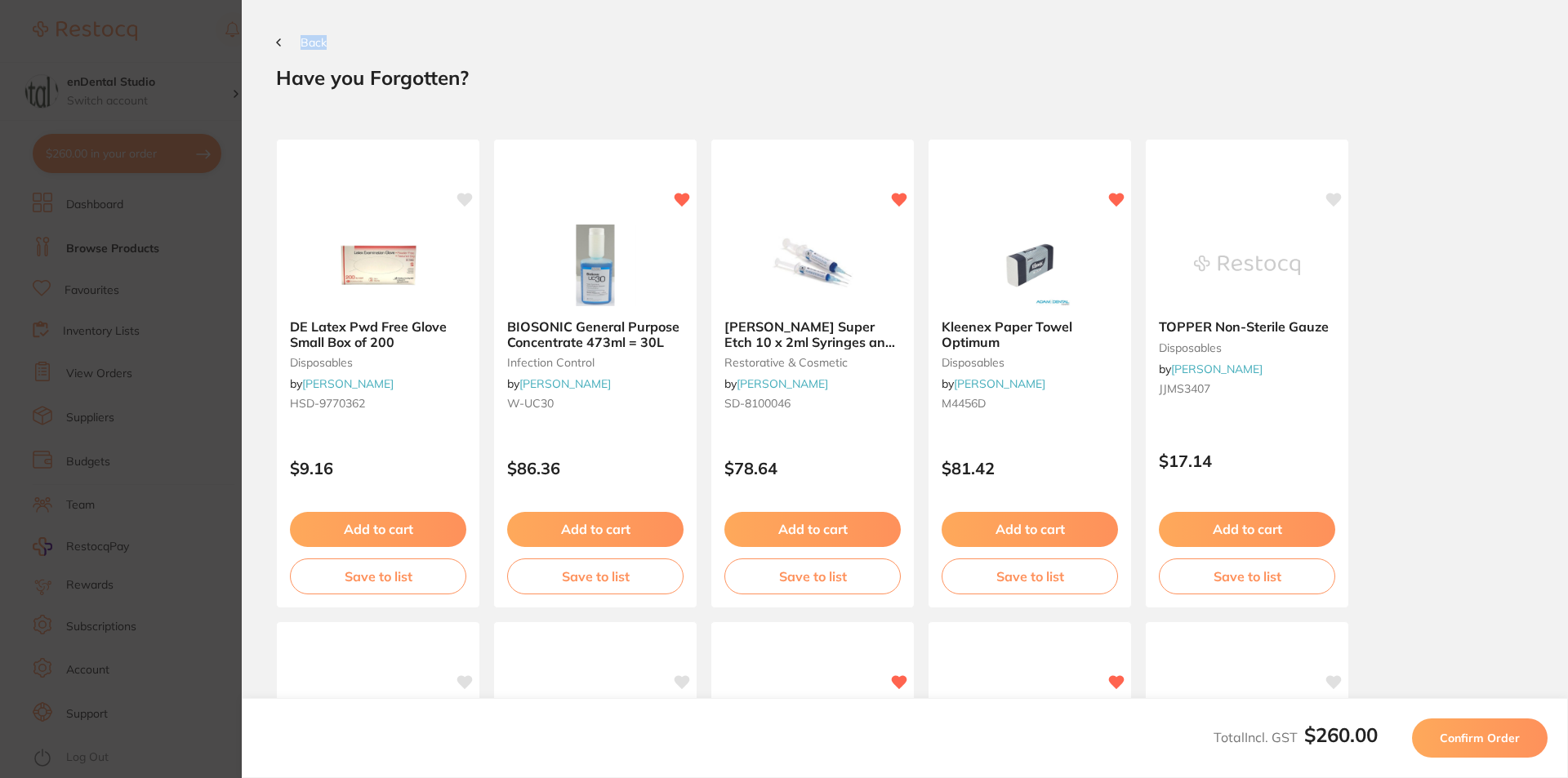
click at [308, 48] on span "Back" at bounding box center [313, 42] width 26 height 15
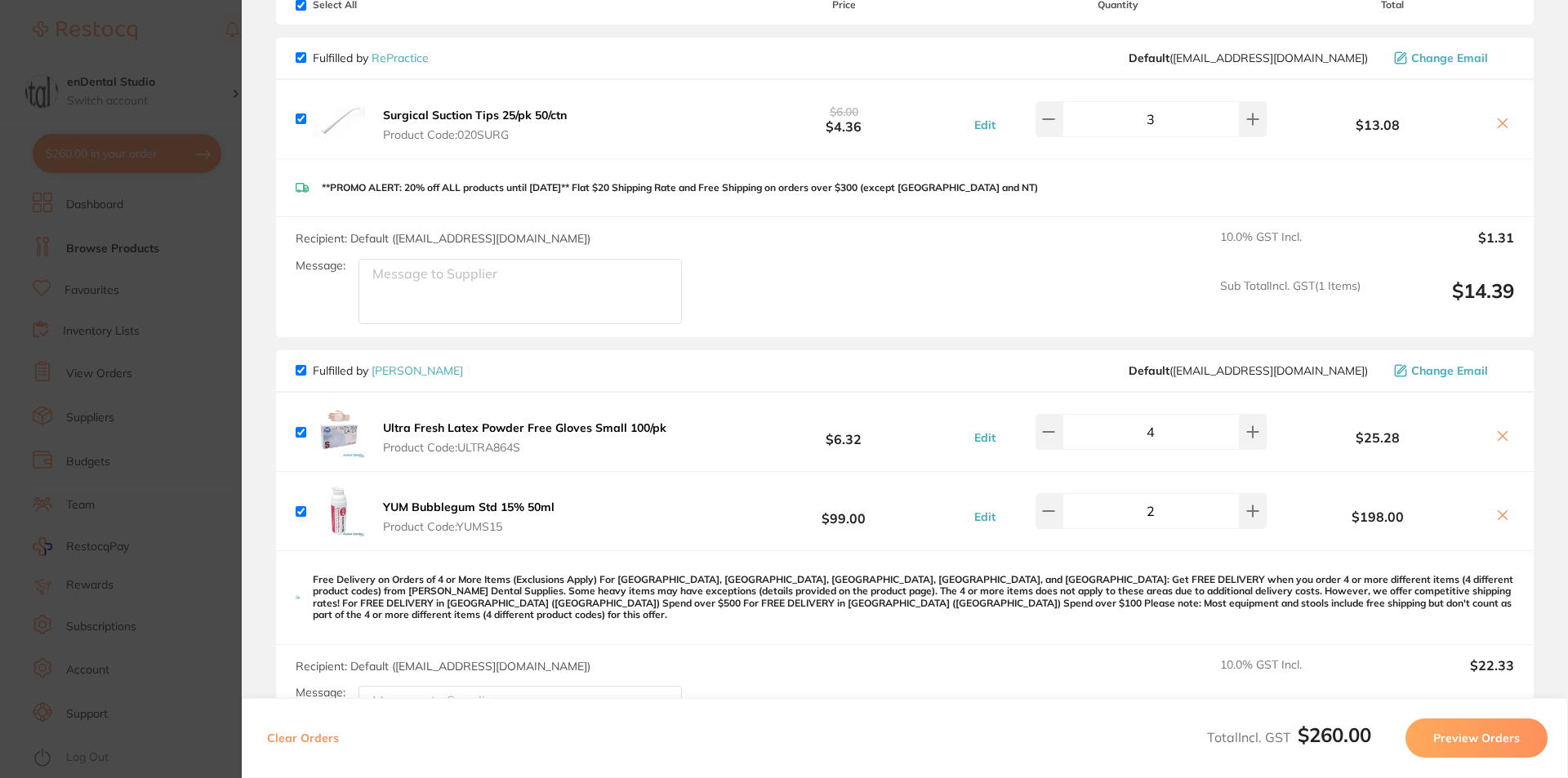
scroll to position [118, 0]
click at [212, 328] on section "Update RRP Set your pre negotiated price for this item. Item Agreed RRP (excl. …" at bounding box center [784, 389] width 1568 height 778
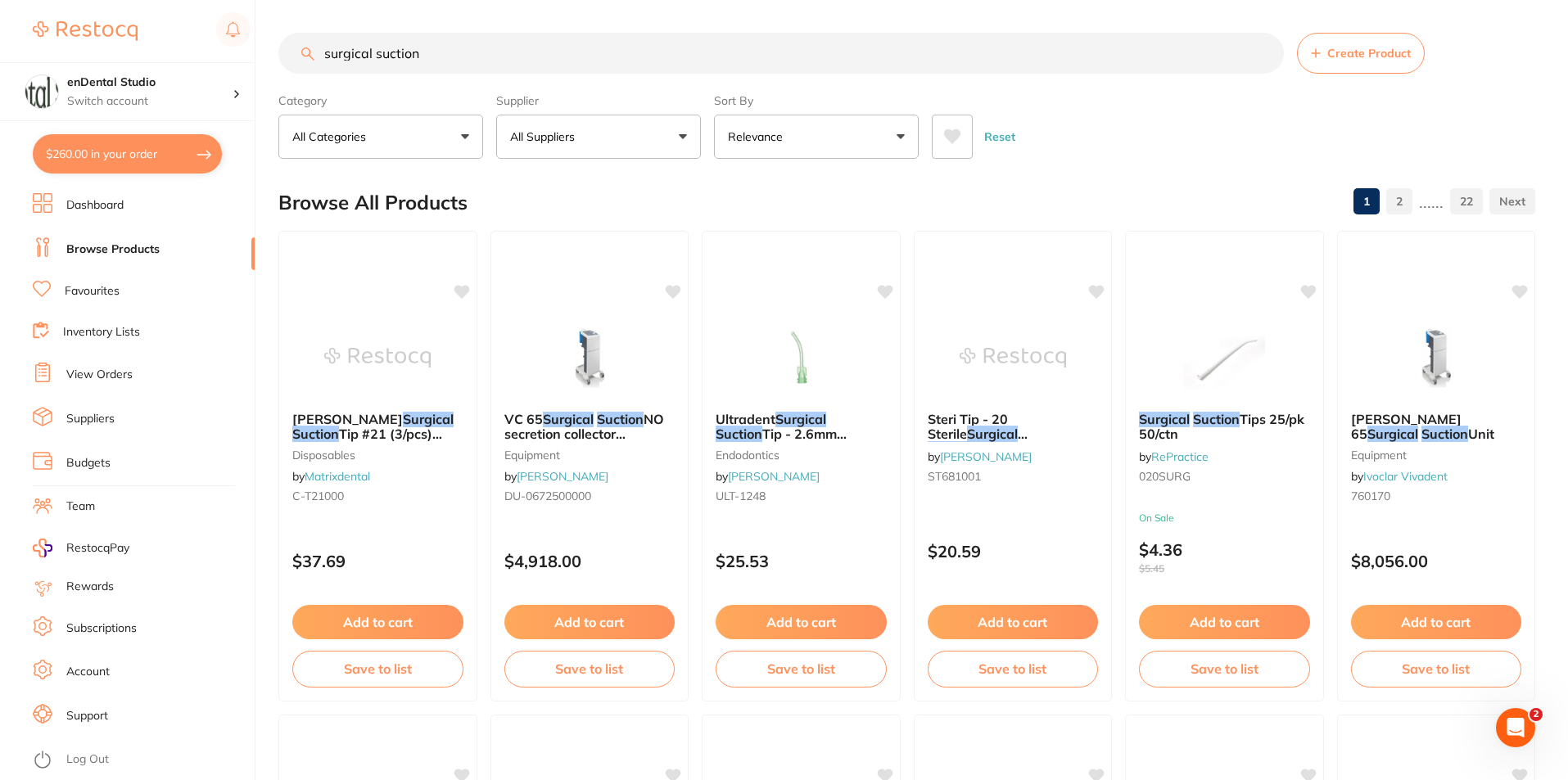
scroll to position [0, 0]
drag, startPoint x: 441, startPoint y: 64, endPoint x: 203, endPoint y: 55, distance: 238.2
click at [203, 55] on div "$260.00 enDental Studio Switch account enDental Studio $260.00 in your order Da…" at bounding box center [784, 390] width 1568 height 780
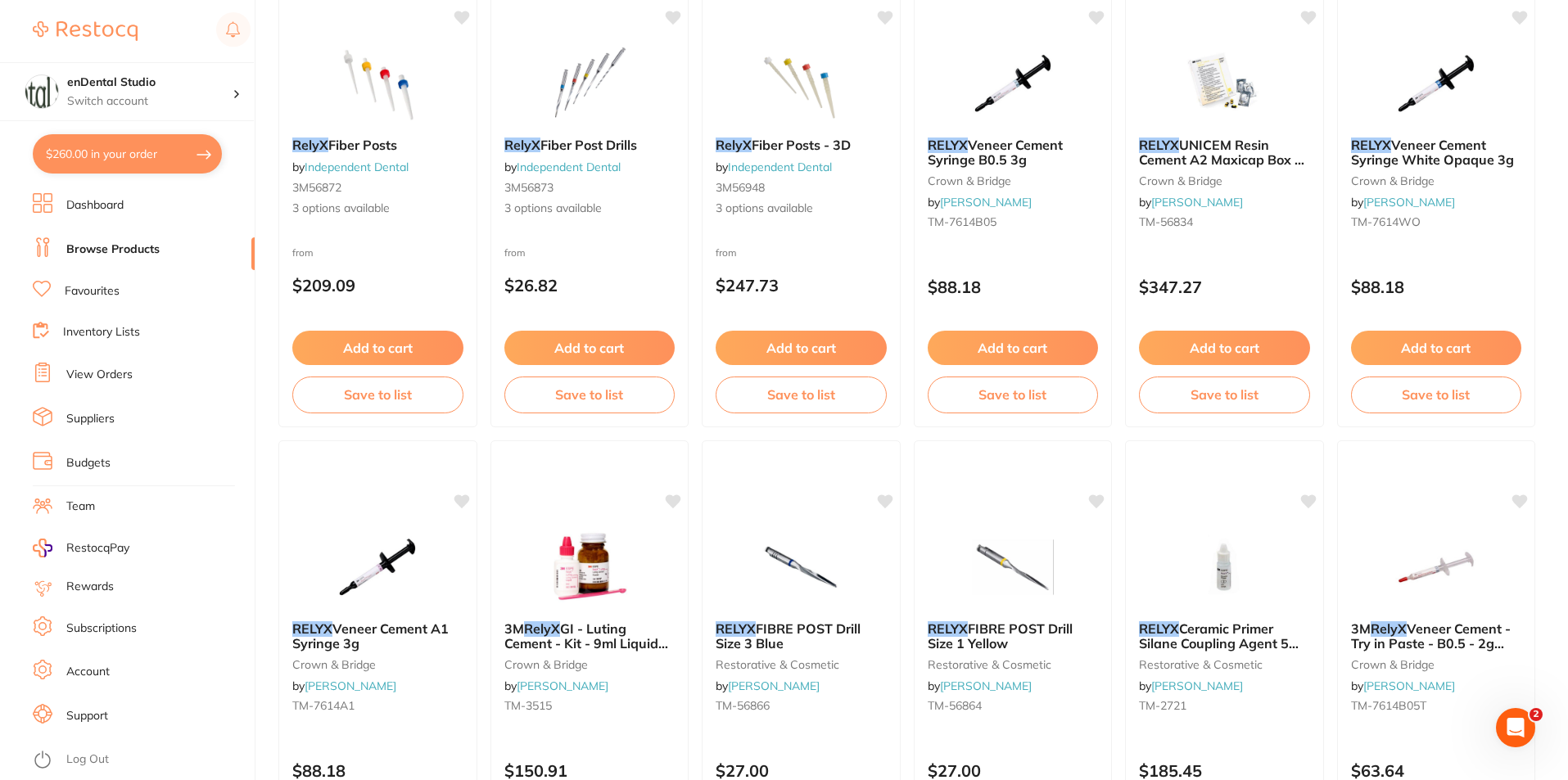
scroll to position [1146, 0]
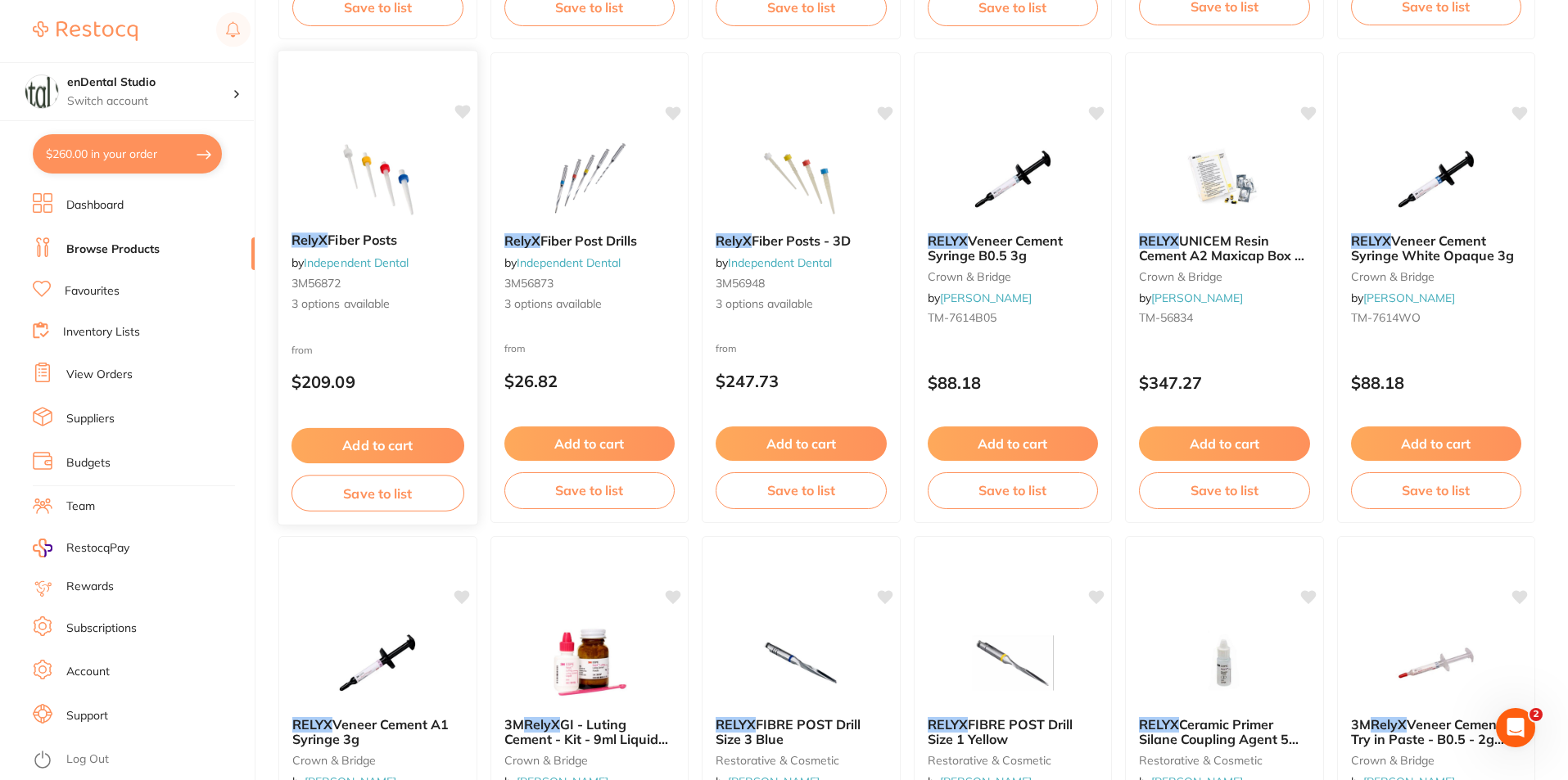
type input "relyx"
click at [410, 209] on img at bounding box center [378, 178] width 108 height 83
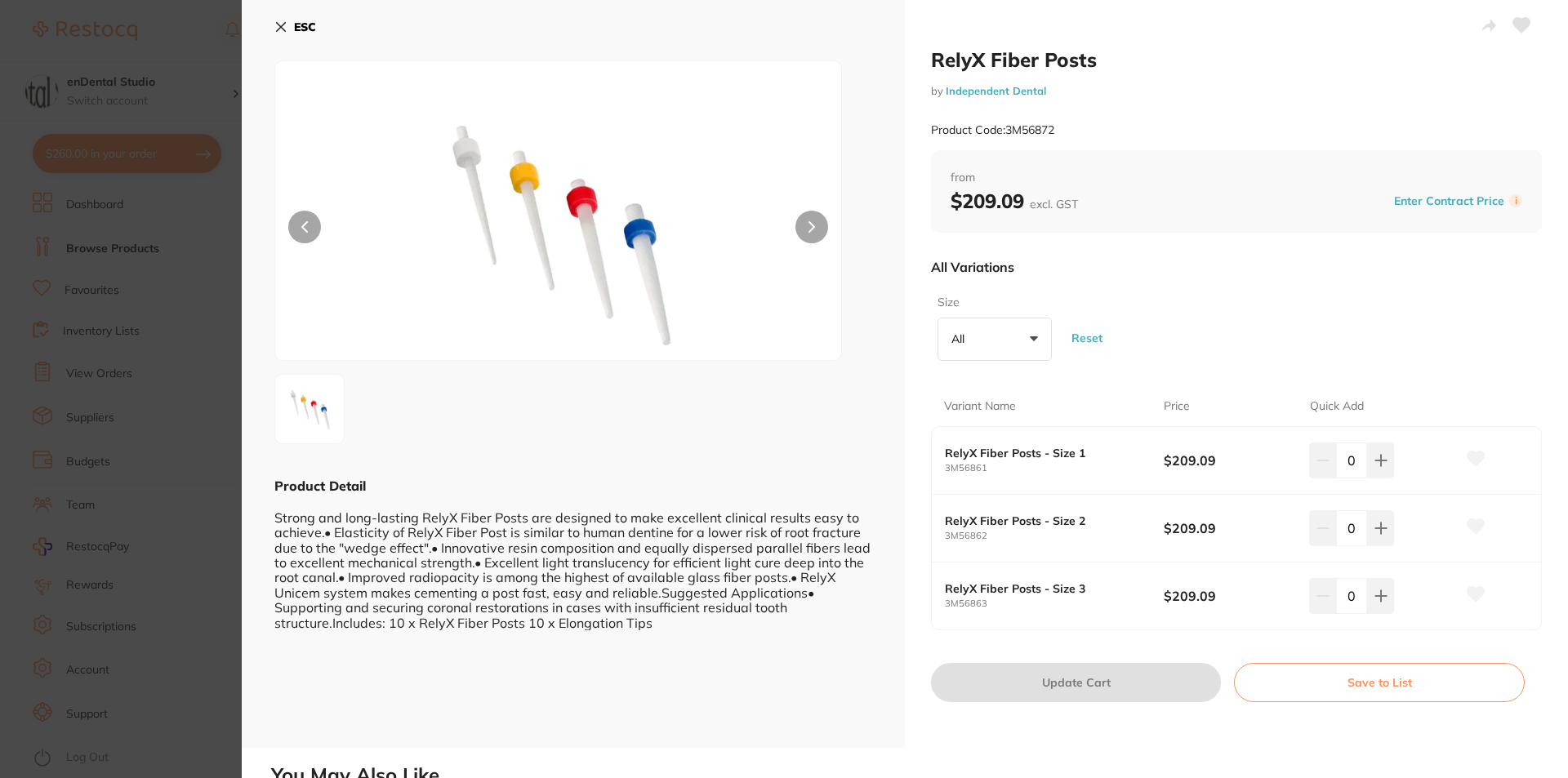
click at [203, 390] on section "RelyX Fiber Posts by Independent Dental Product Code: 3M56872 ESC Product Detai…" at bounding box center [784, 389] width 1568 height 778
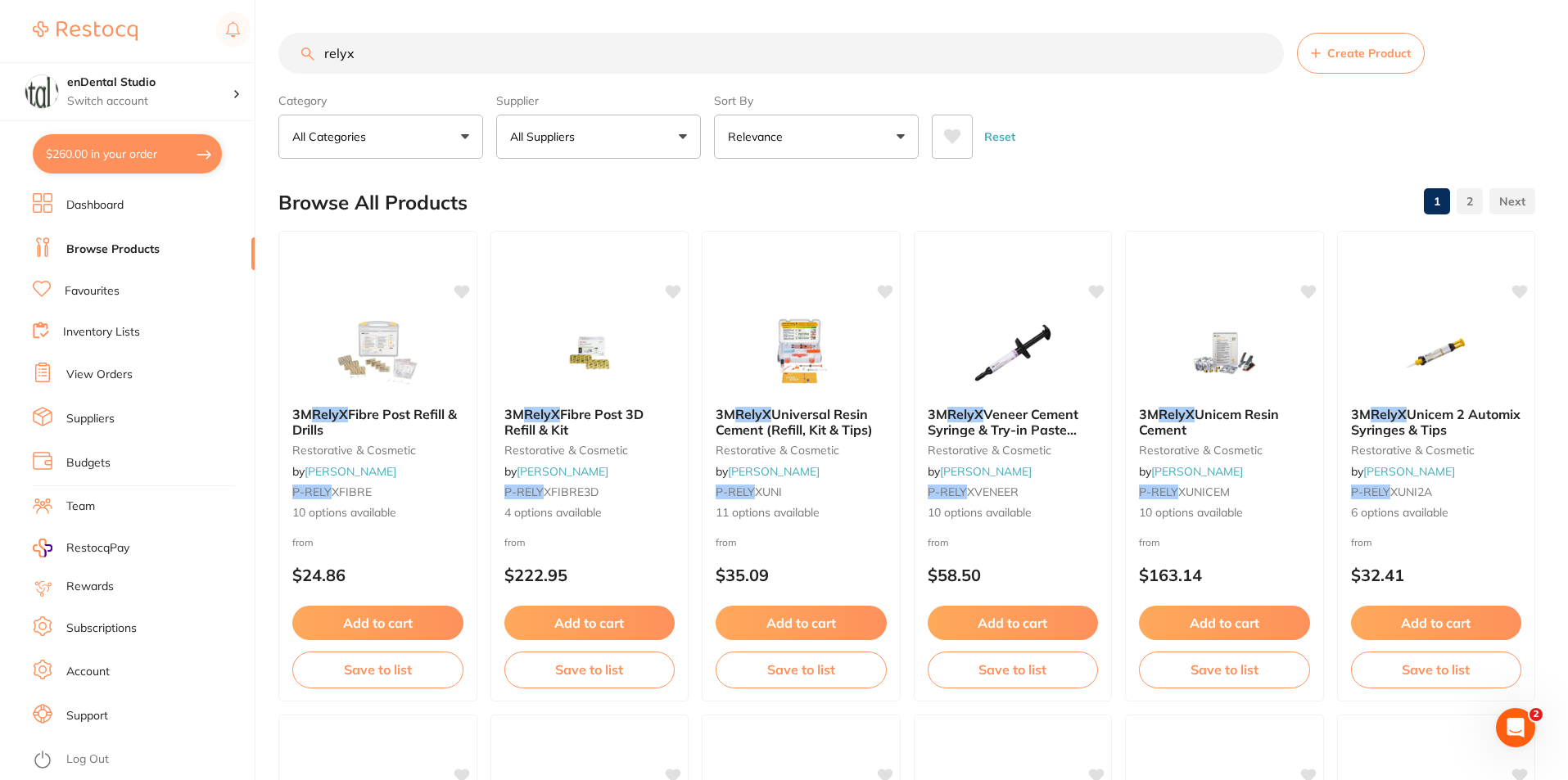
click at [634, 152] on button "All Suppliers" at bounding box center [597, 137] width 204 height 44
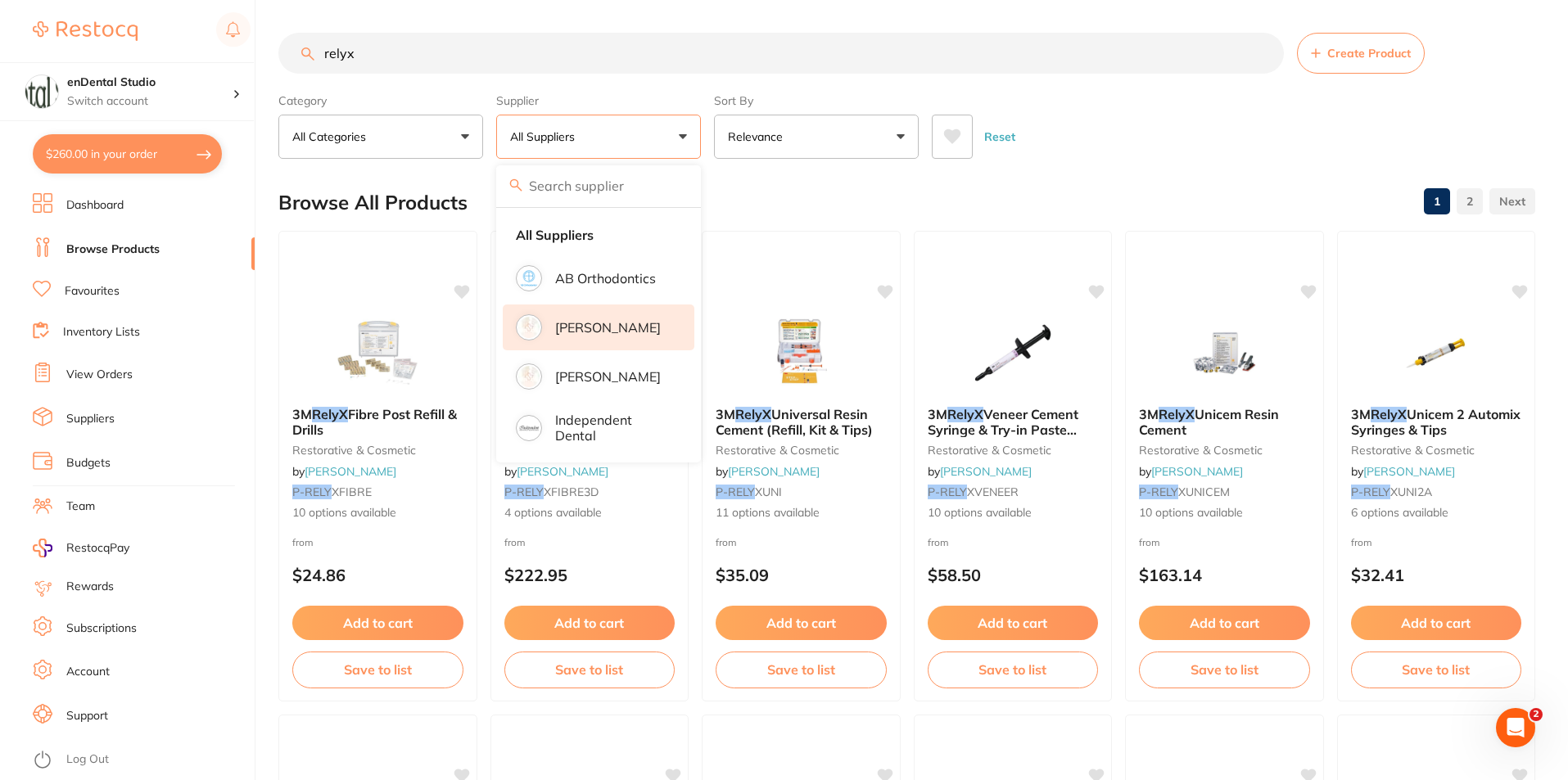
click at [596, 323] on p "[PERSON_NAME]" at bounding box center [608, 327] width 106 height 15
click at [1053, 241] on div at bounding box center [1011, 247] width 198 height 37
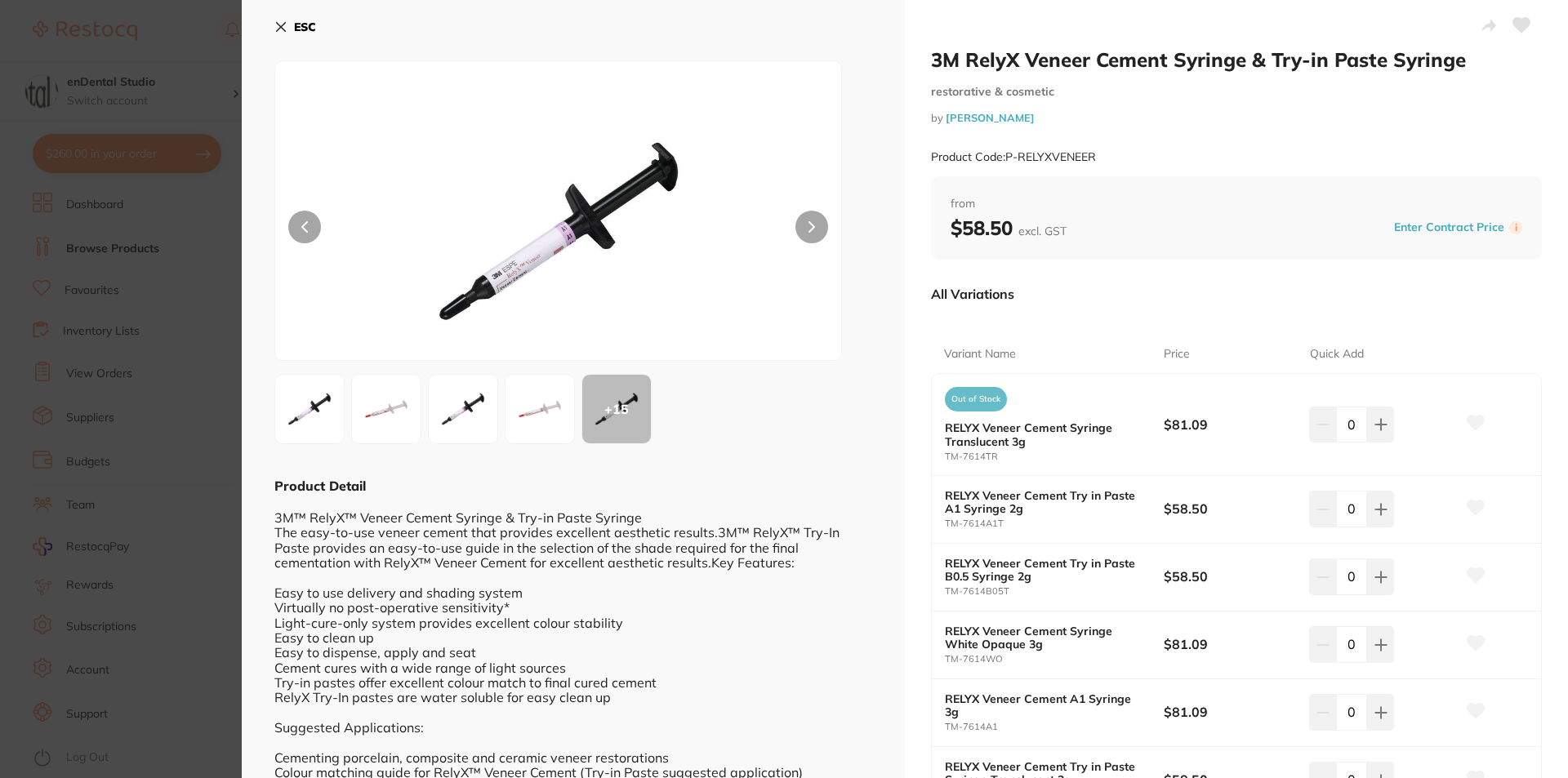
scroll to position [82, 0]
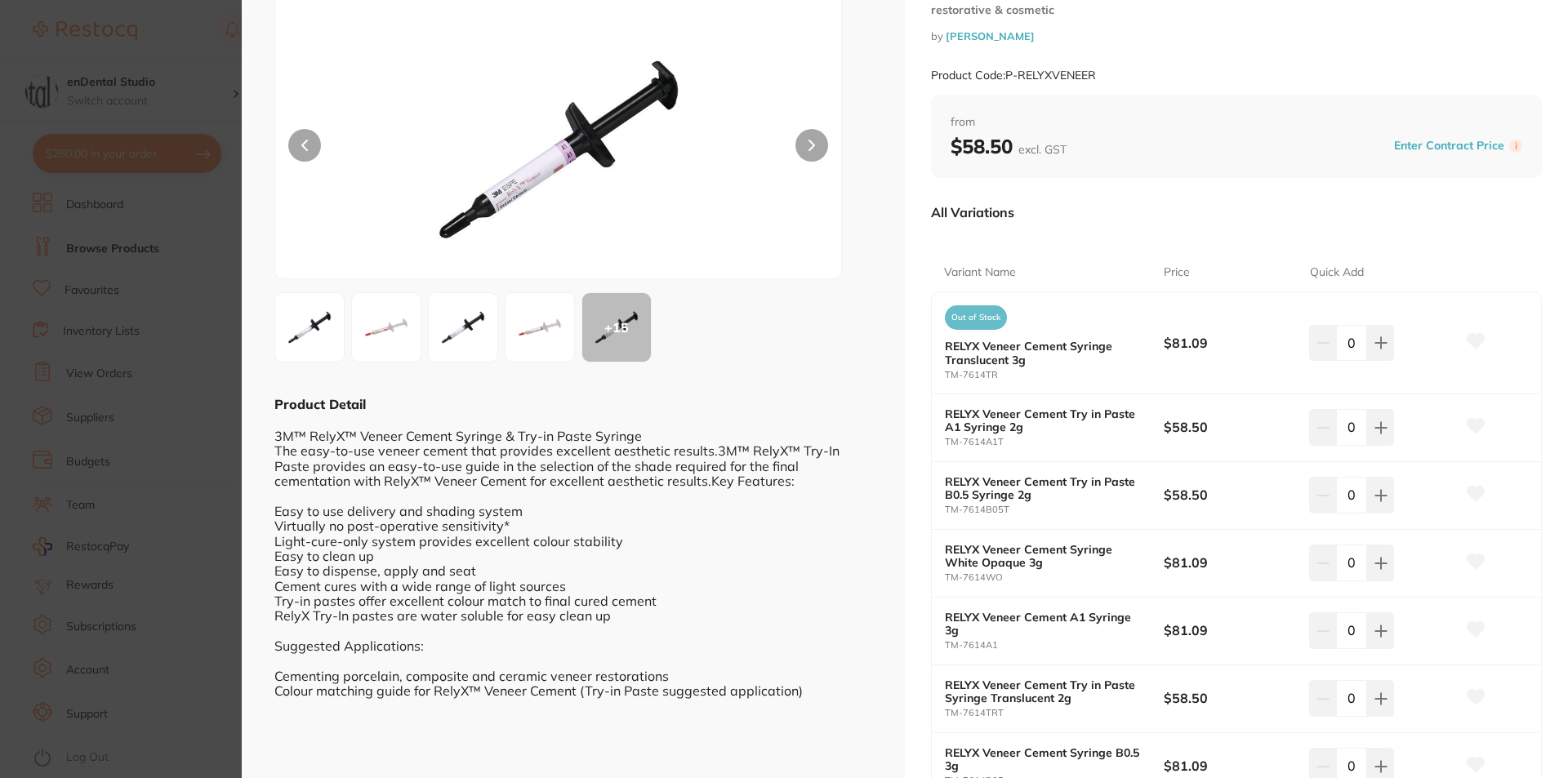
click at [185, 344] on section "3M RelyX Veneer Cement Syringe & Try-in Paste Syringe restorative & cosmetic by…" at bounding box center [784, 389] width 1568 height 778
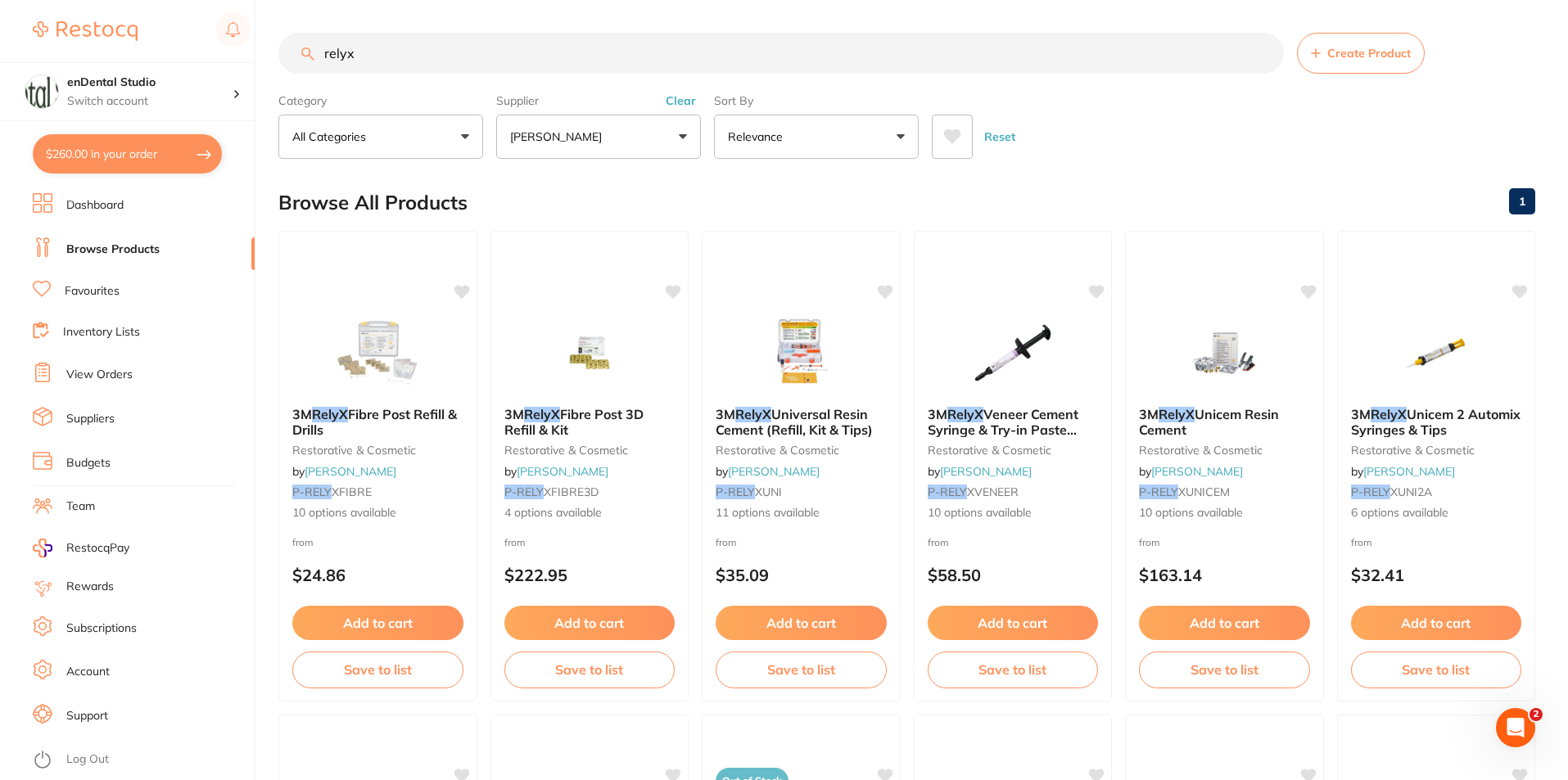
click at [153, 154] on button "$260.00 in your order" at bounding box center [128, 154] width 190 height 39
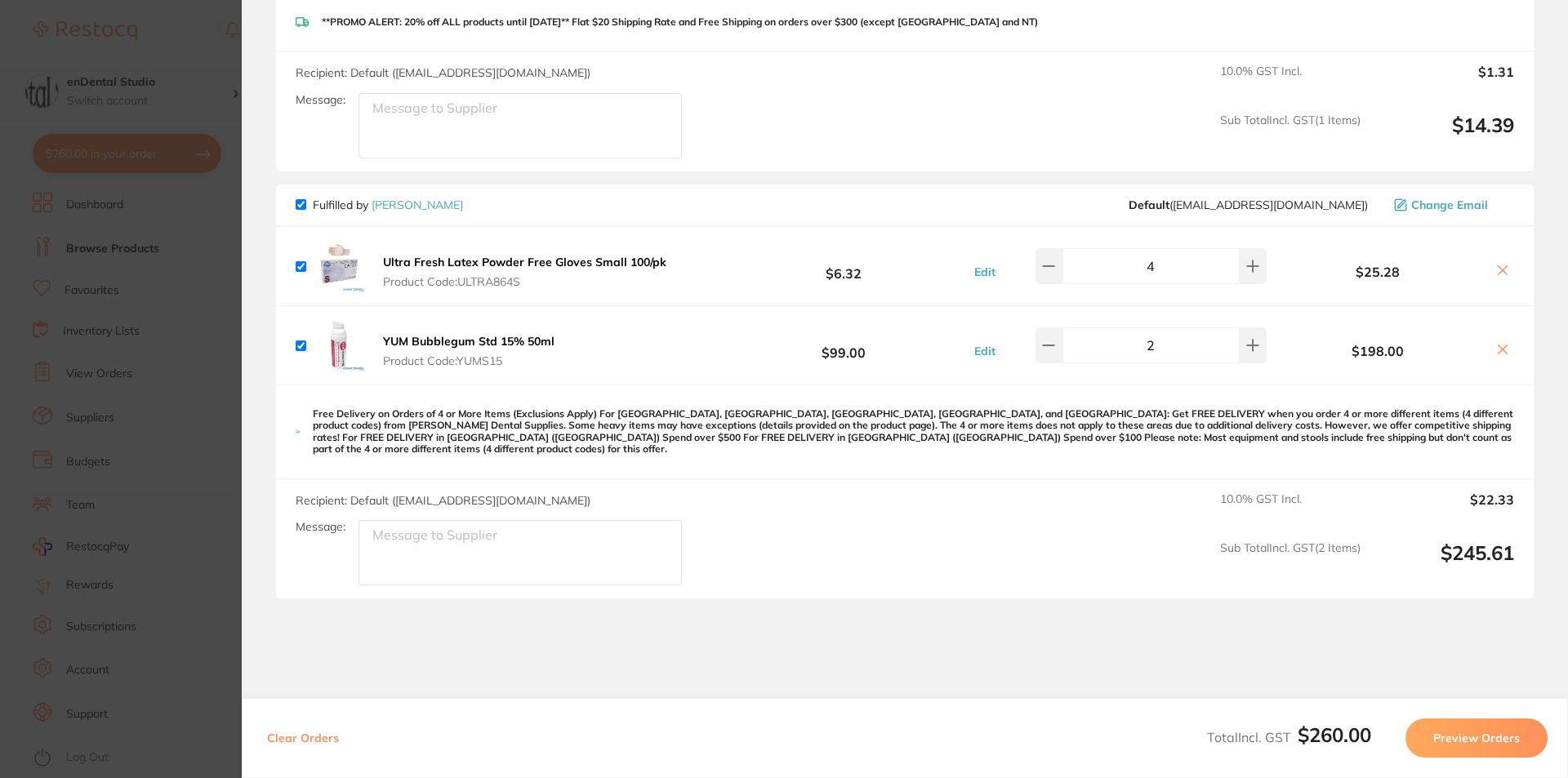
scroll to position [363, 0]
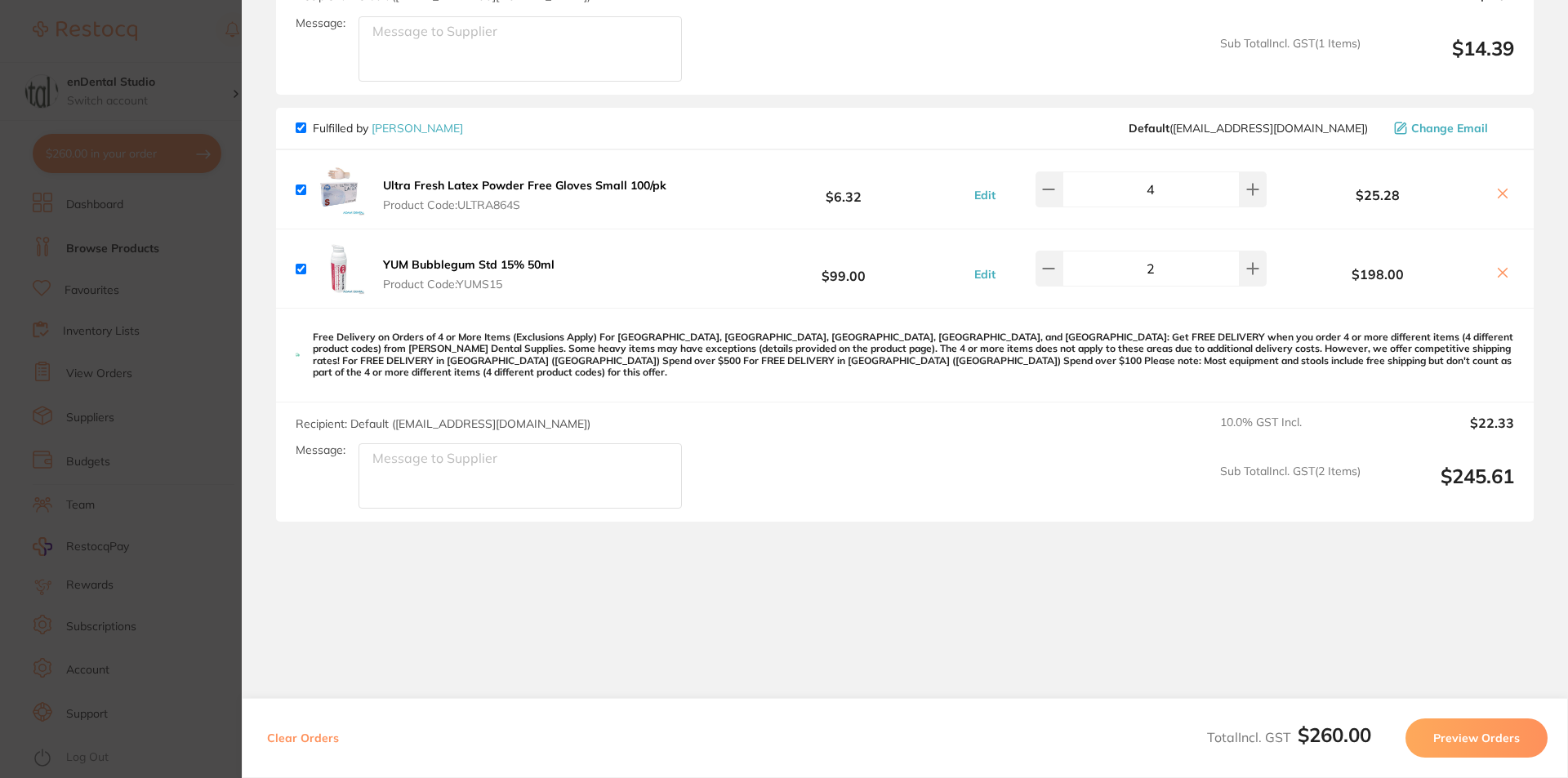
click at [1441, 718] on button "Preview Orders" at bounding box center [1476, 737] width 142 height 39
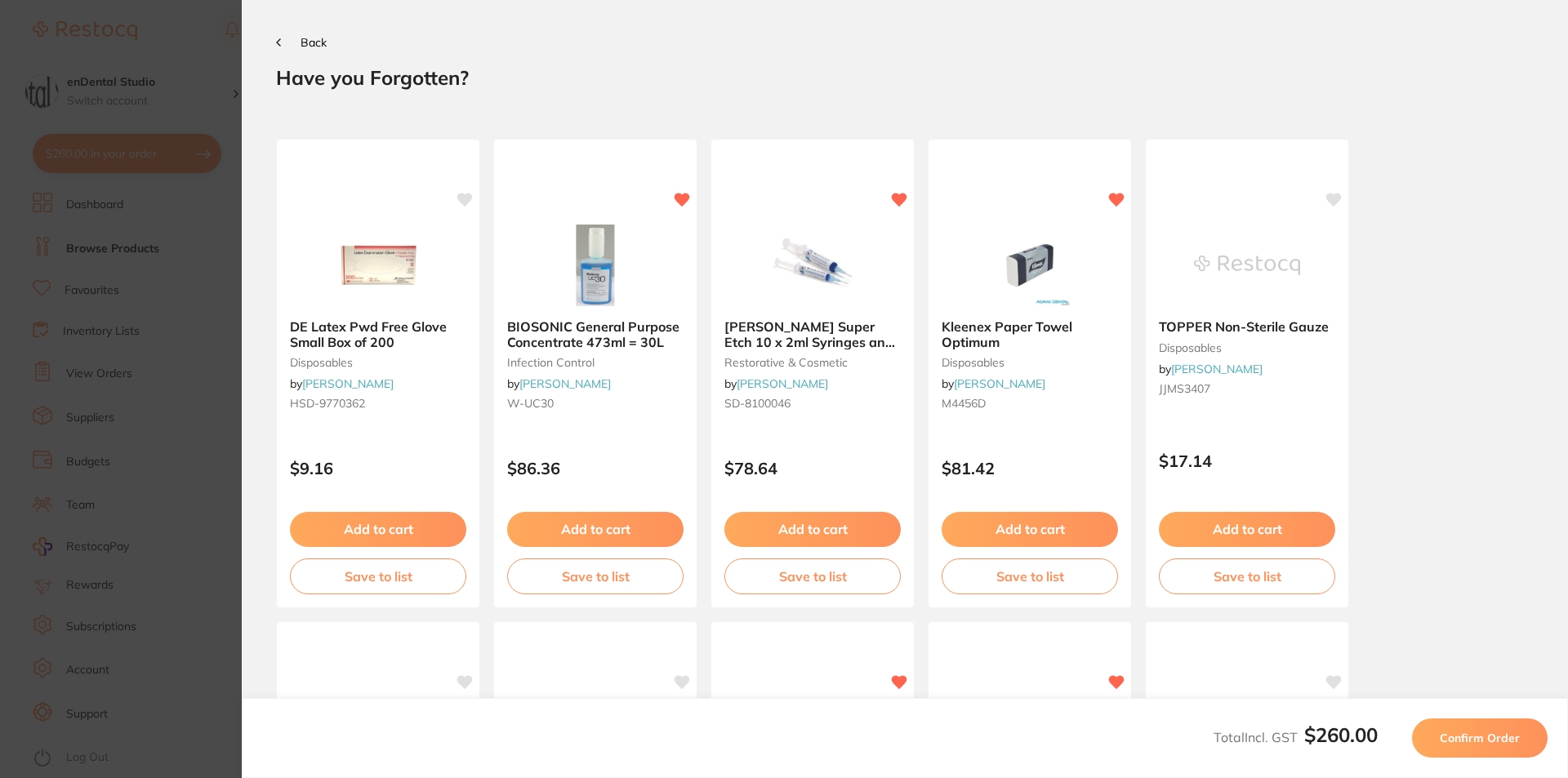
scroll to position [0, 0]
click at [1516, 722] on button "Confirm Order" at bounding box center [1479, 737] width 135 height 39
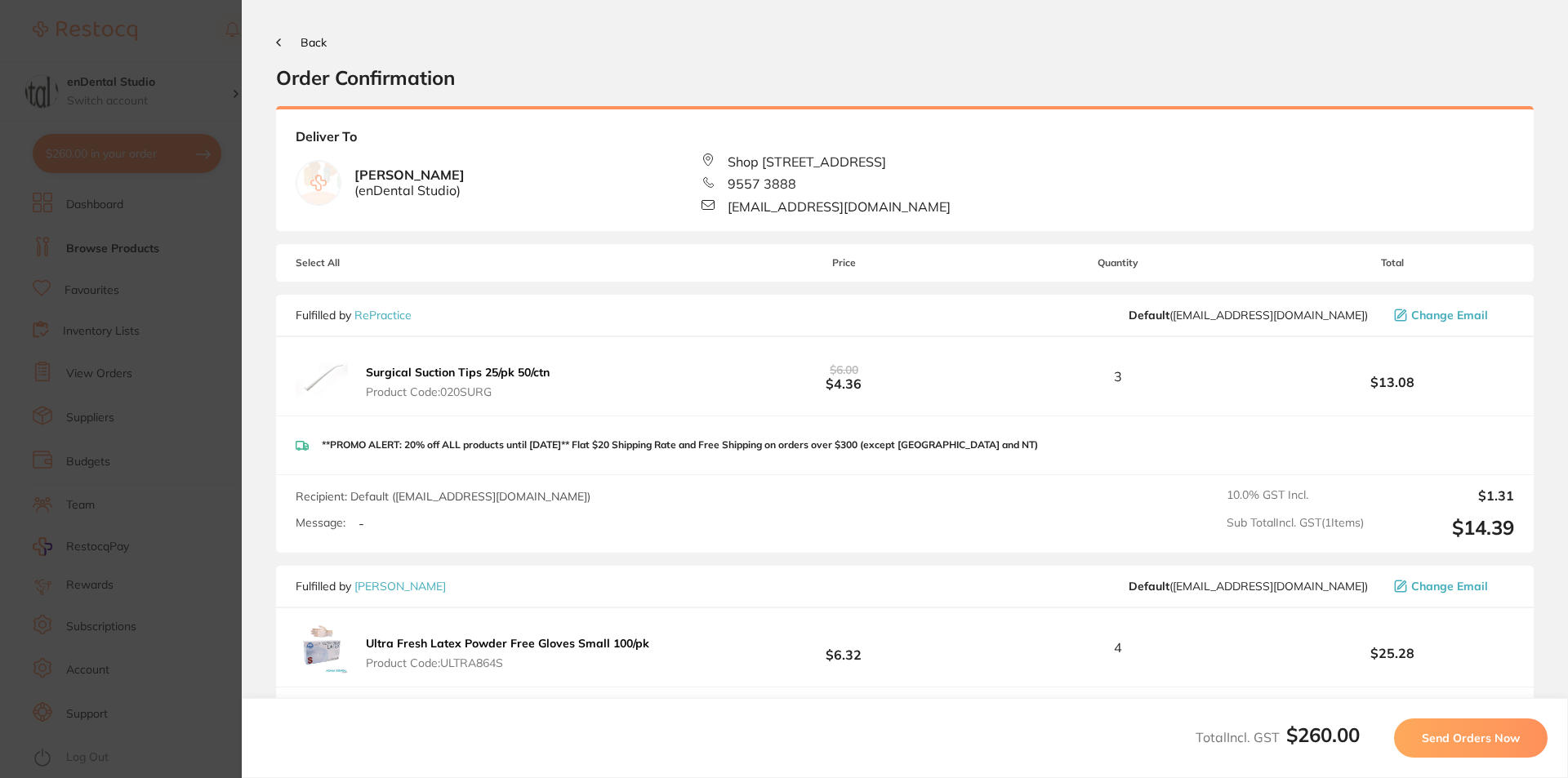
click at [1502, 744] on span "Send Orders Now" at bounding box center [1470, 738] width 98 height 15
